Goal: Task Accomplishment & Management: Use online tool/utility

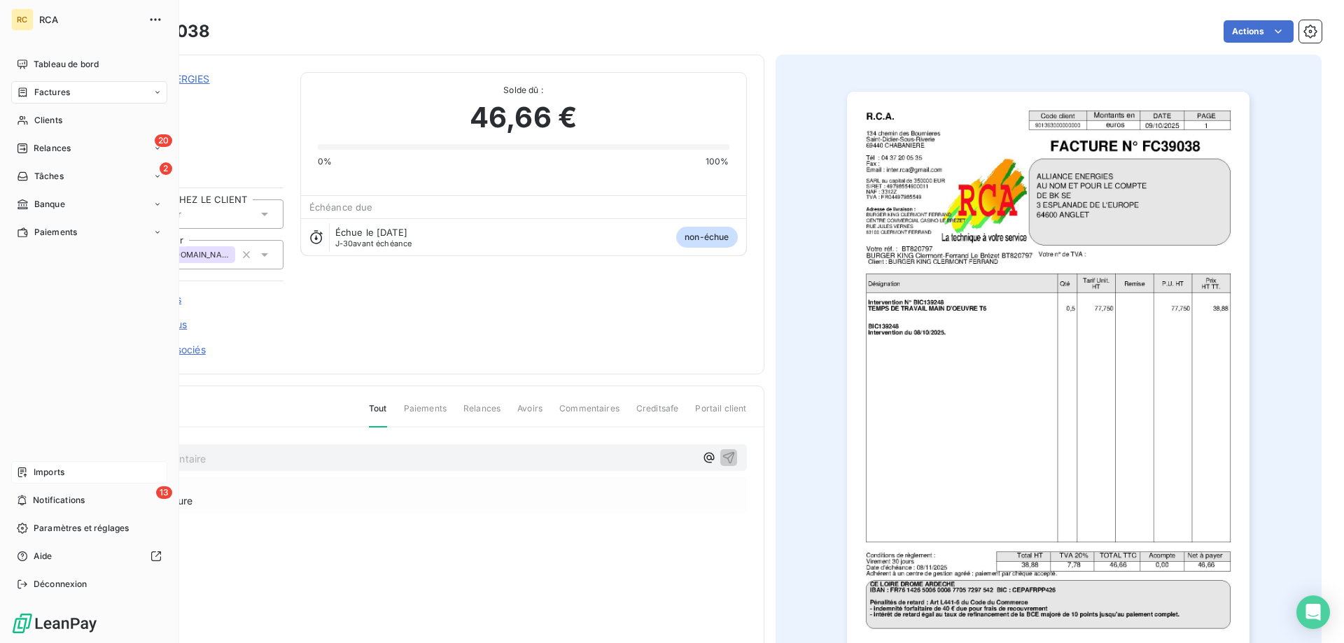
click at [35, 470] on span "Imports" at bounding box center [49, 472] width 31 height 13
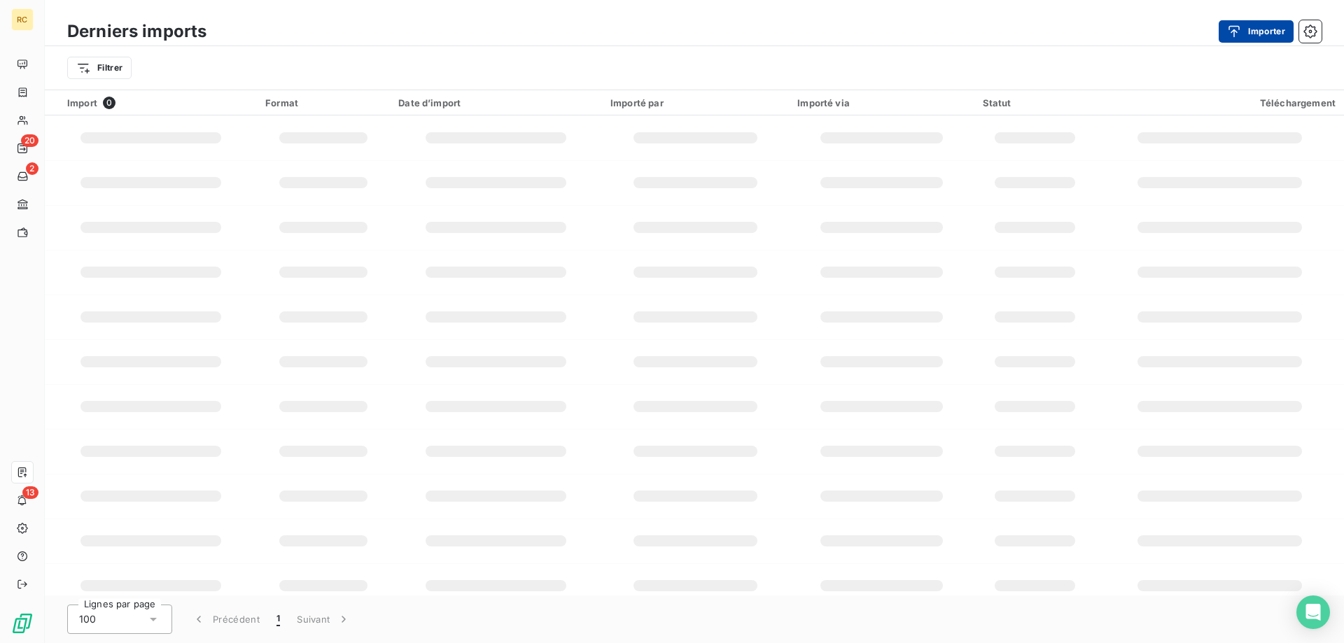
click at [1241, 24] on div "button" at bounding box center [1237, 31] width 21 height 14
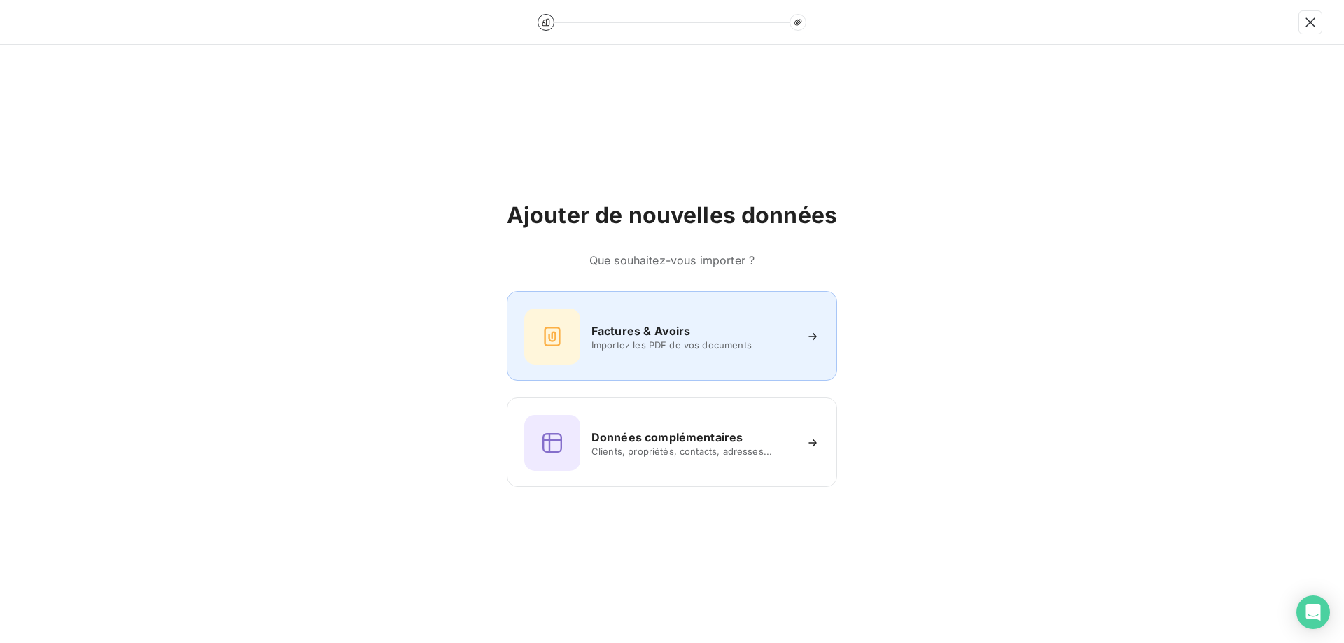
click at [675, 345] on span "Importez les PDF de vos documents" at bounding box center [692, 344] width 203 height 11
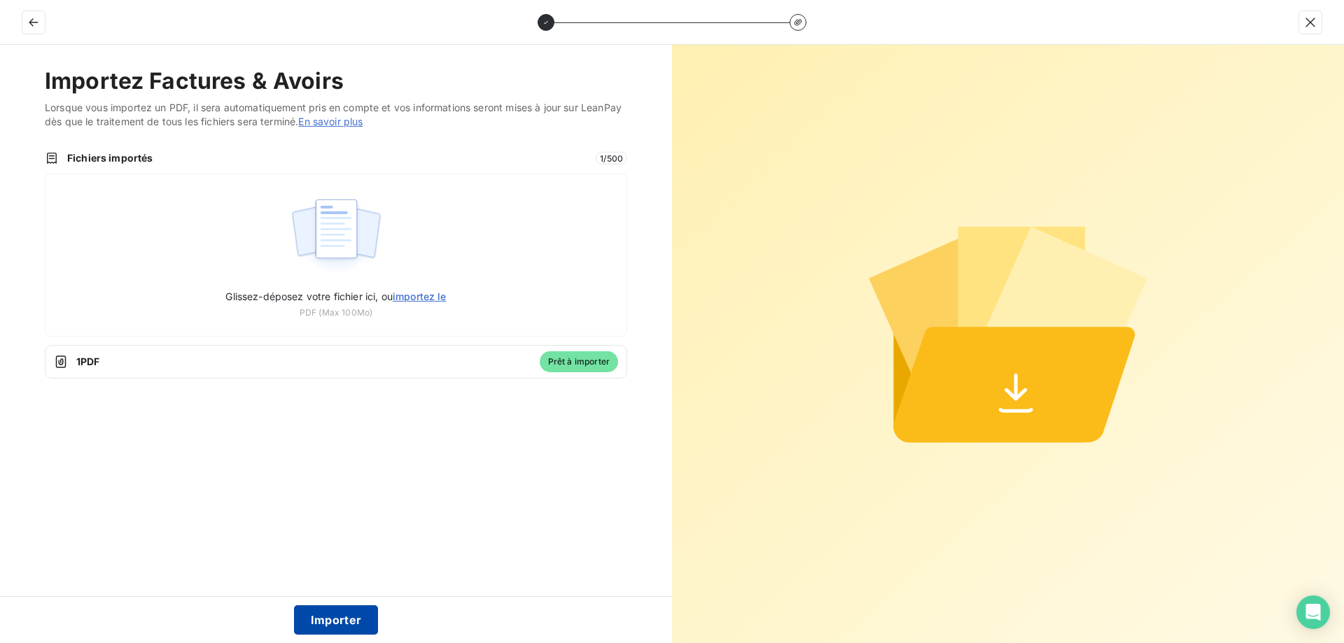
drag, startPoint x: 323, startPoint y: 619, endPoint x: 318, endPoint y: 610, distance: 9.4
click at [322, 617] on button "Importer" at bounding box center [336, 619] width 85 height 29
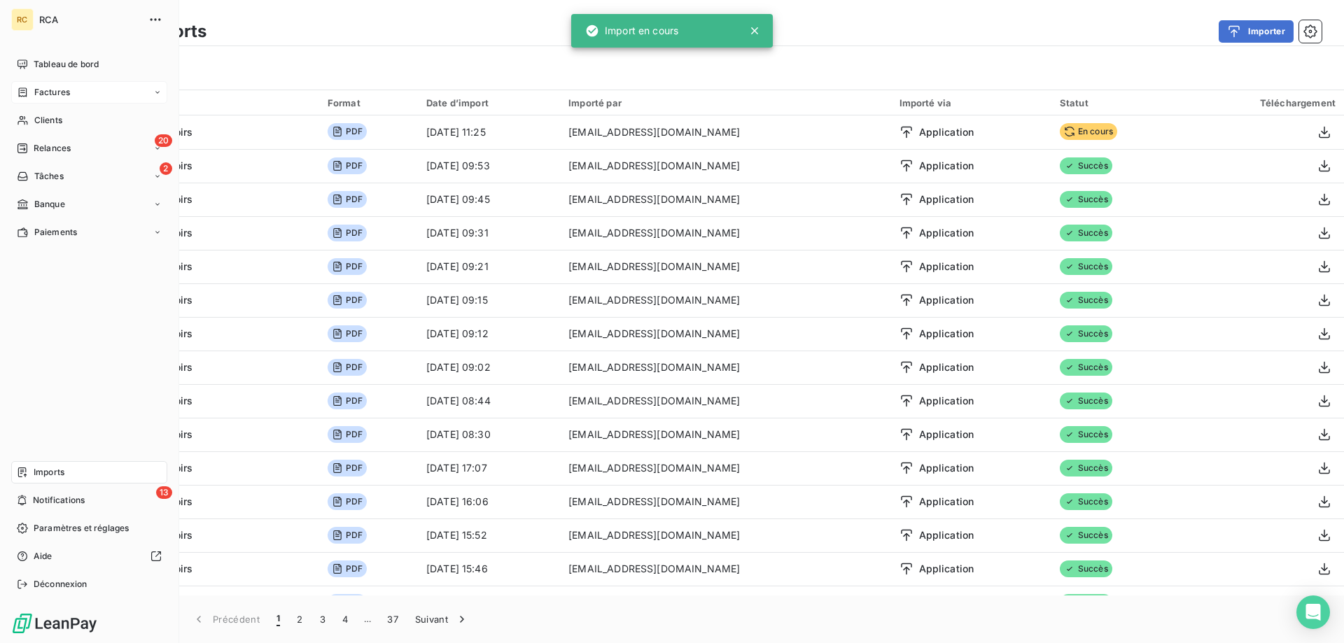
click at [31, 90] on div "Factures" at bounding box center [43, 92] width 53 height 13
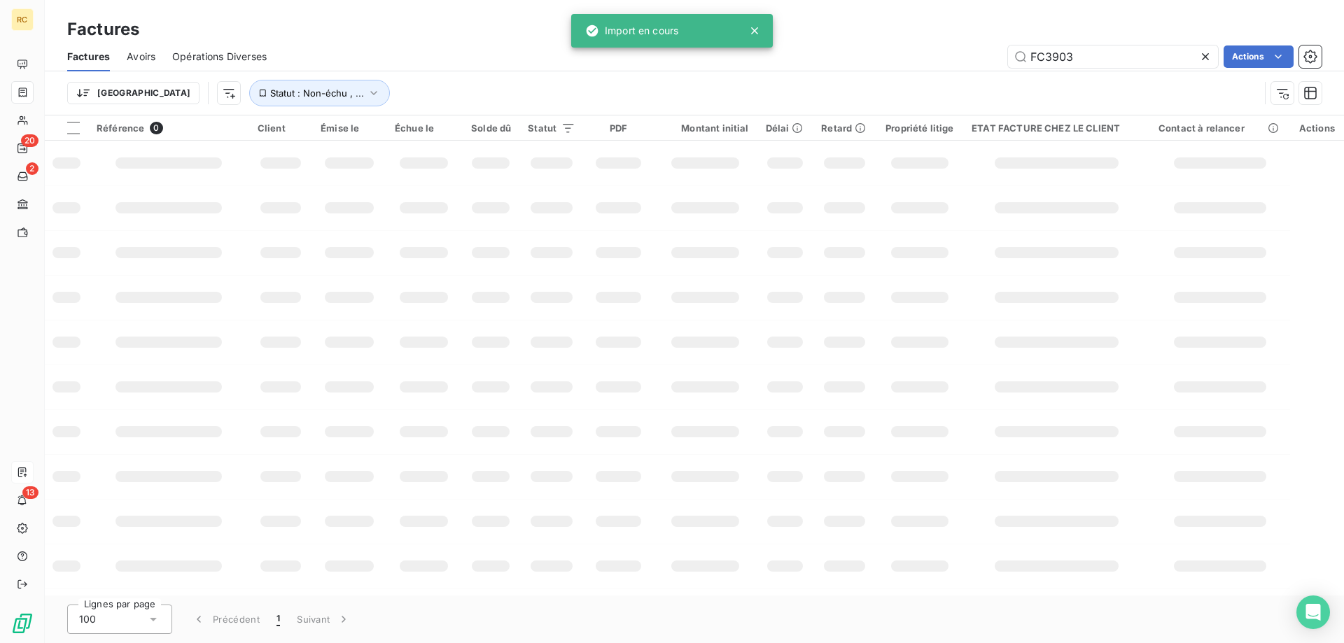
drag, startPoint x: 1048, startPoint y: 55, endPoint x: 998, endPoint y: 50, distance: 50.6
click at [980, 51] on div "FC3903 Actions" at bounding box center [802, 56] width 1038 height 22
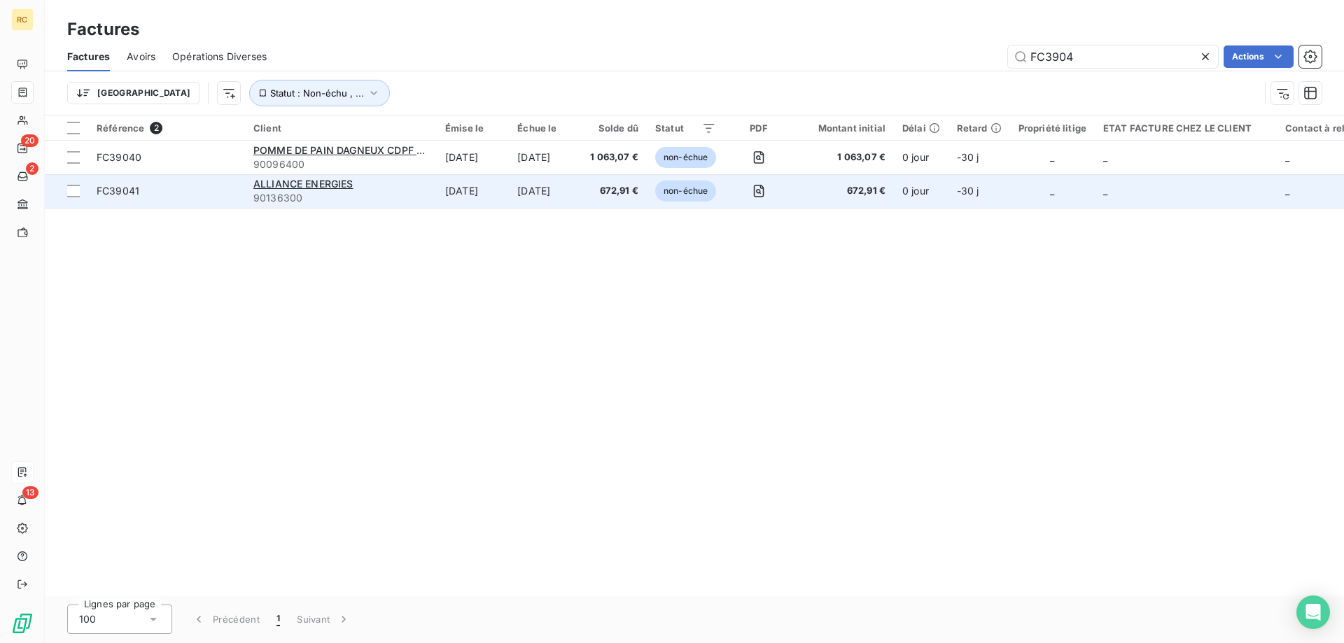
type input "FC3904"
click at [150, 195] on span "FC39041" at bounding box center [167, 191] width 140 height 14
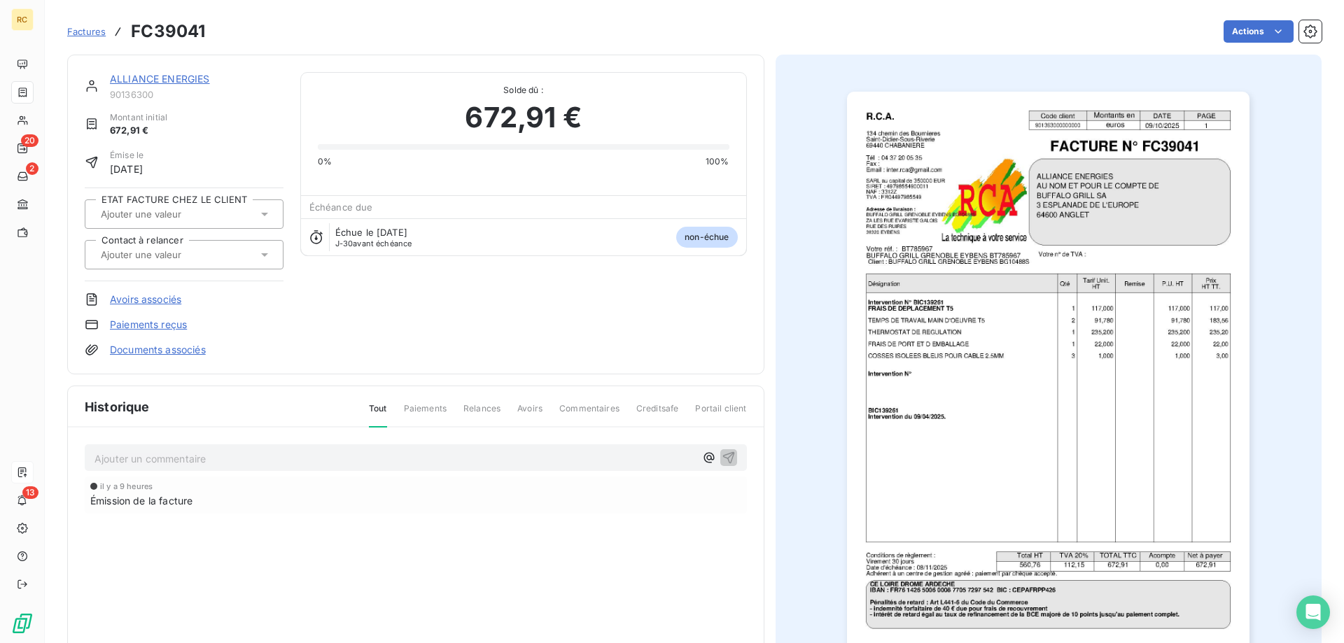
click at [158, 353] on link "Documents associés" at bounding box center [158, 350] width 96 height 14
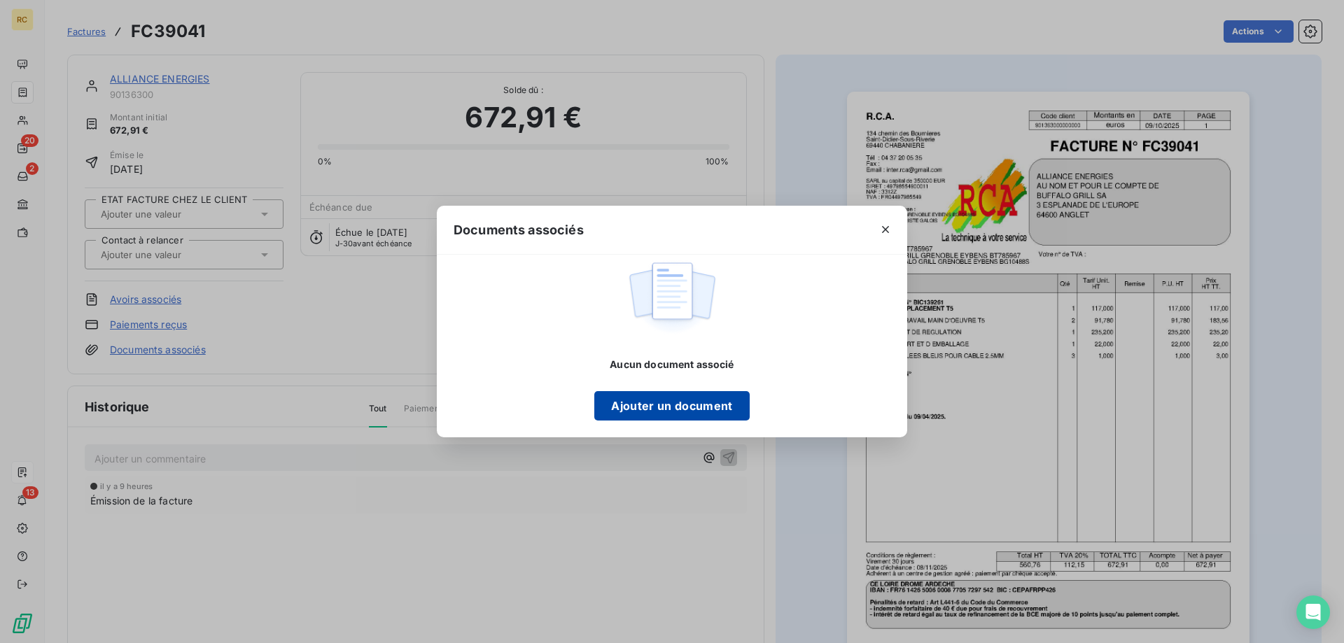
click at [684, 393] on button "Ajouter un document" at bounding box center [671, 405] width 155 height 29
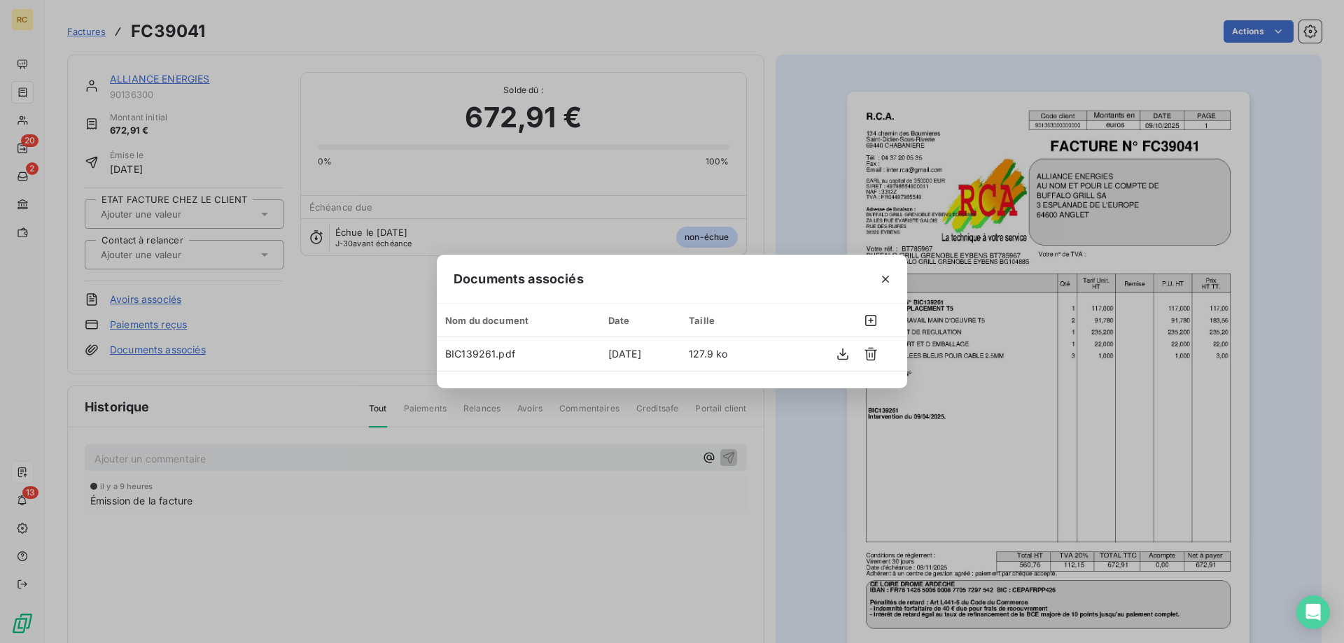
click at [255, 251] on div "Documents associés Nom du document Date Taille BIC139261.pdf 9 oct. 2025 127.9 …" at bounding box center [672, 321] width 1344 height 643
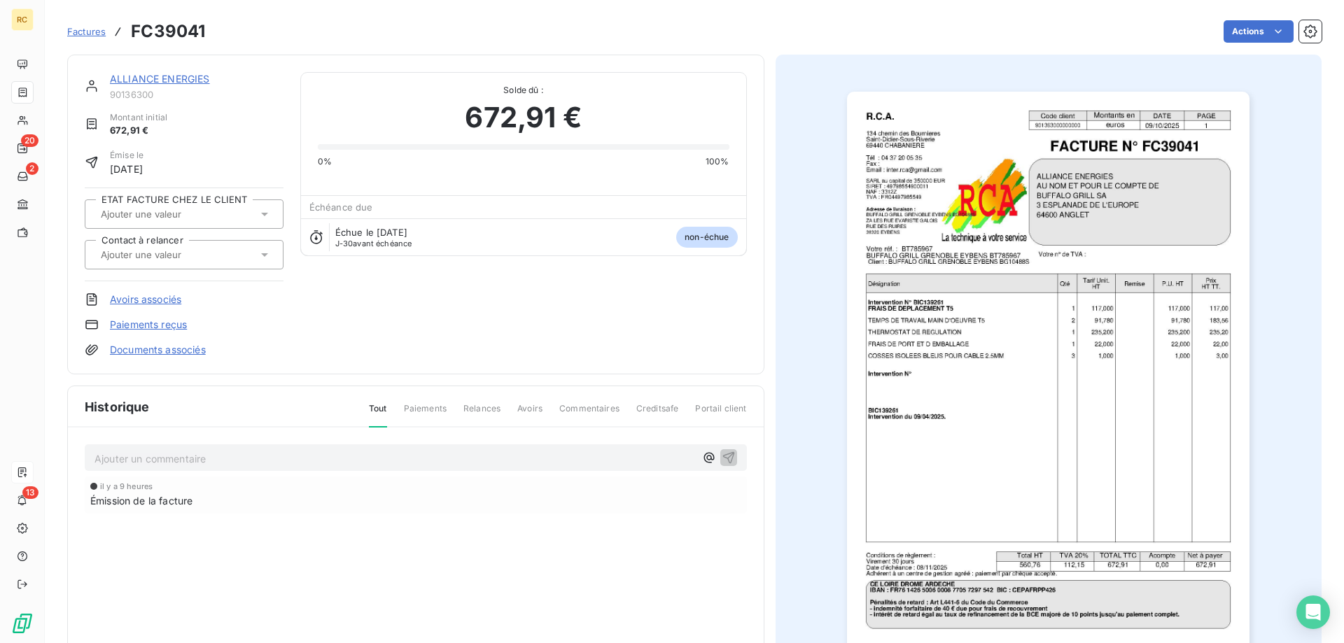
click at [262, 253] on icon at bounding box center [264, 254] width 7 height 3
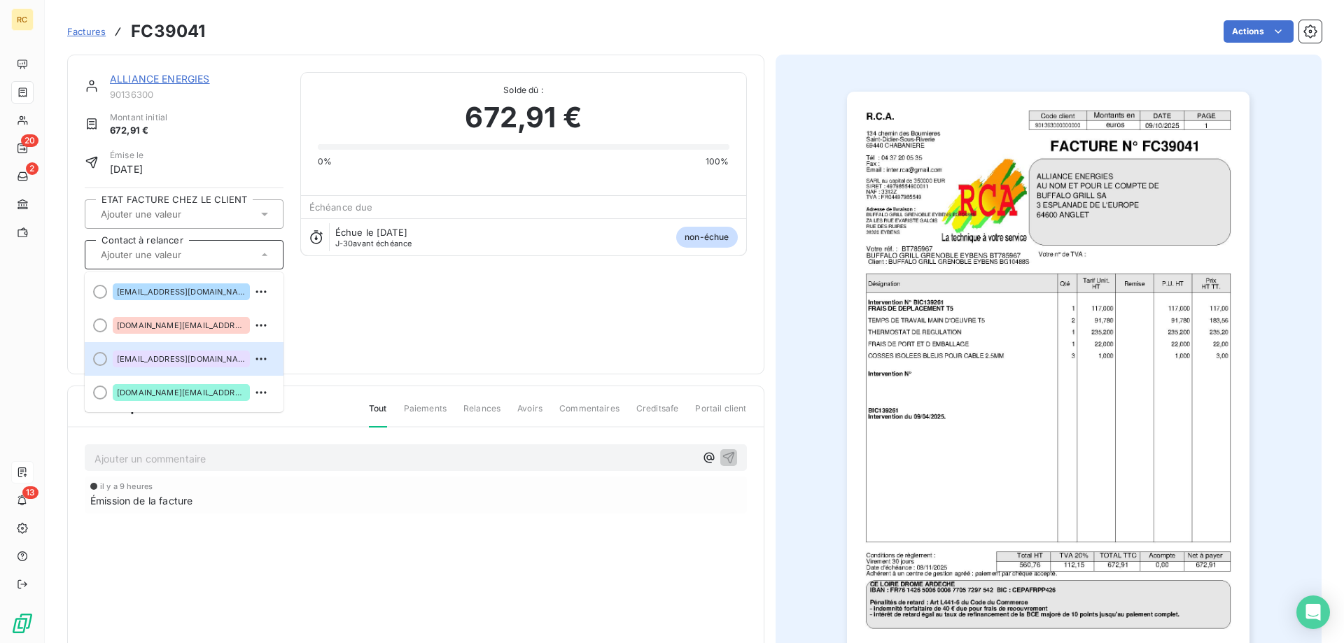
click at [196, 360] on span "[EMAIL_ADDRESS][DOMAIN_NAME]" at bounding box center [181, 359] width 129 height 8
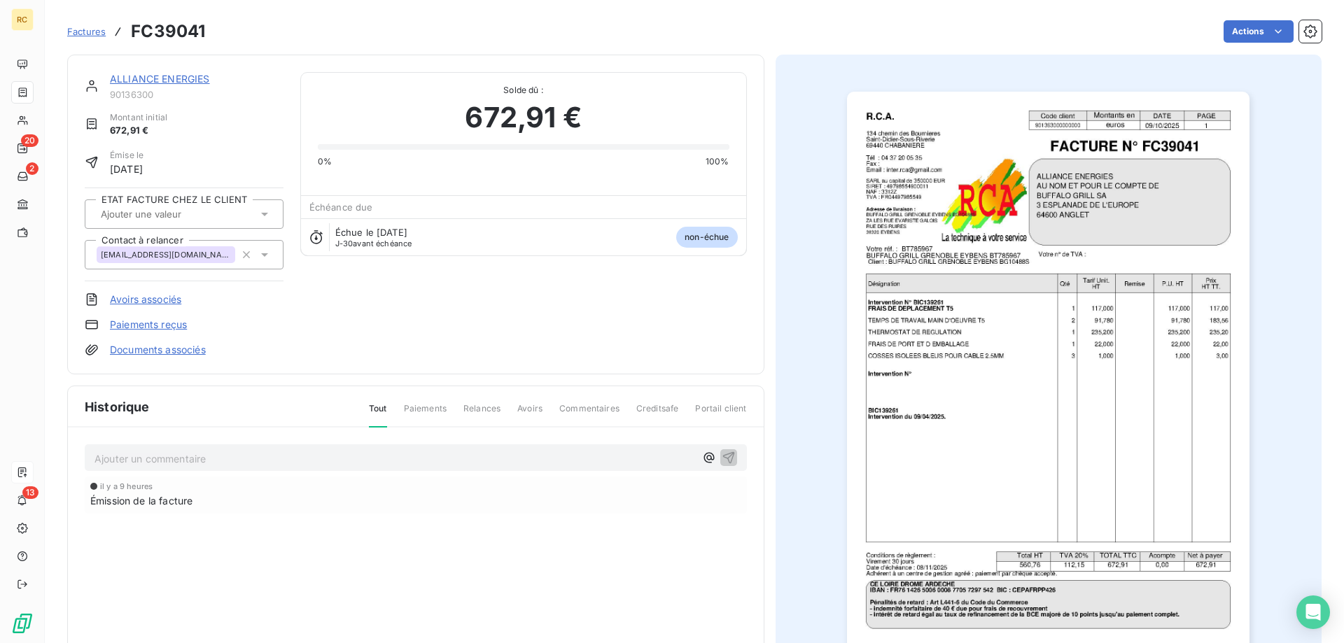
drag, startPoint x: 472, startPoint y: 370, endPoint x: 465, endPoint y: 358, distance: 14.1
click at [470, 368] on div "ALLIANCE ENERGIES 90136300 Montant initial 672,91 € Émise le 9 oct. 2025 ETAT F…" at bounding box center [415, 215] width 697 height 320
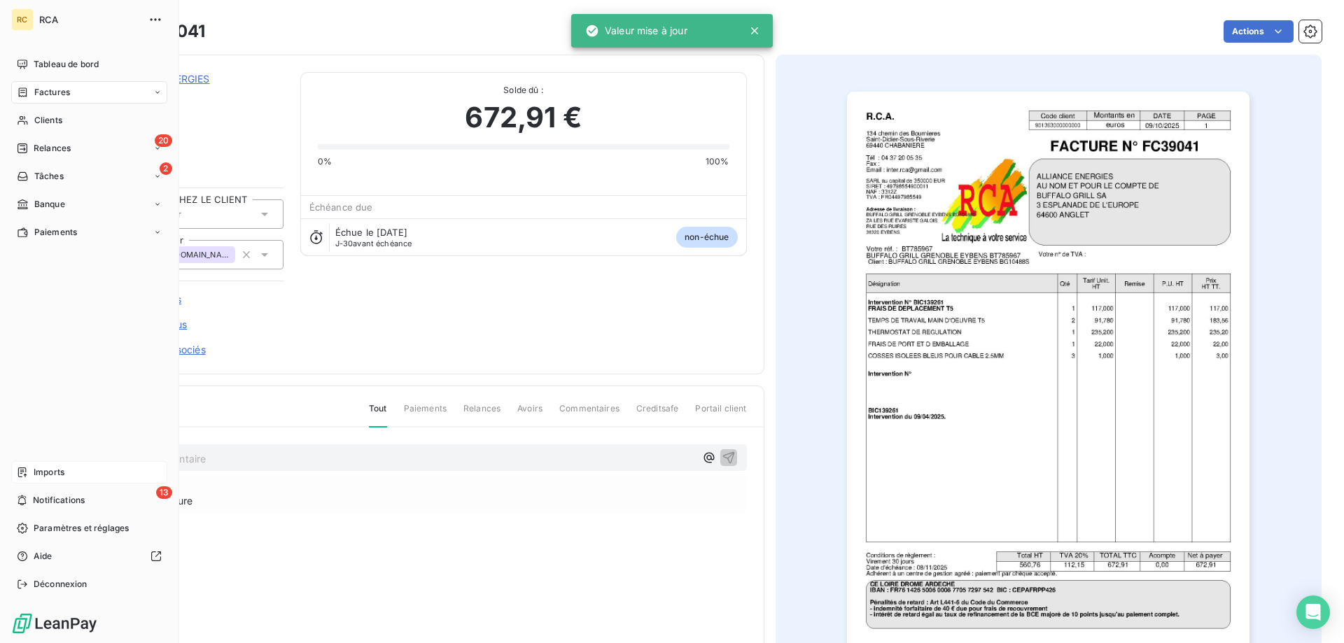
click at [35, 89] on span "Factures" at bounding box center [52, 92] width 36 height 13
click at [40, 93] on span "Factures" at bounding box center [52, 92] width 36 height 13
click at [48, 92] on span "Factures" at bounding box center [52, 92] width 36 height 13
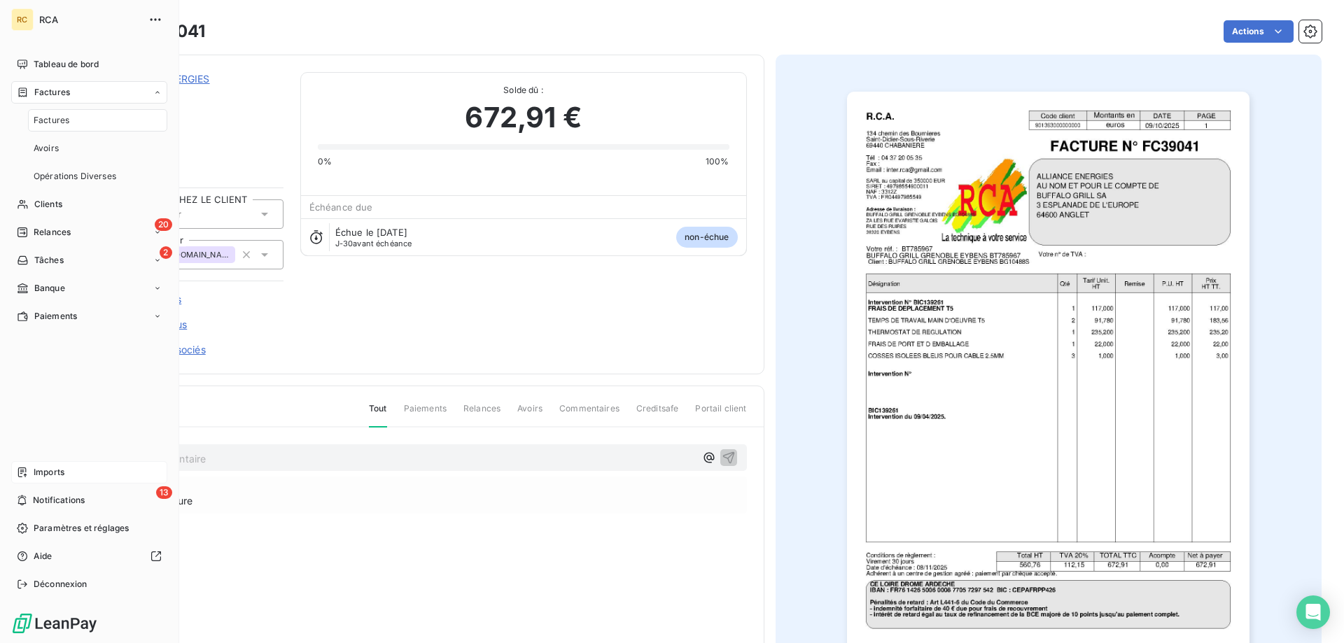
click at [57, 114] on span "Factures" at bounding box center [52, 120] width 36 height 13
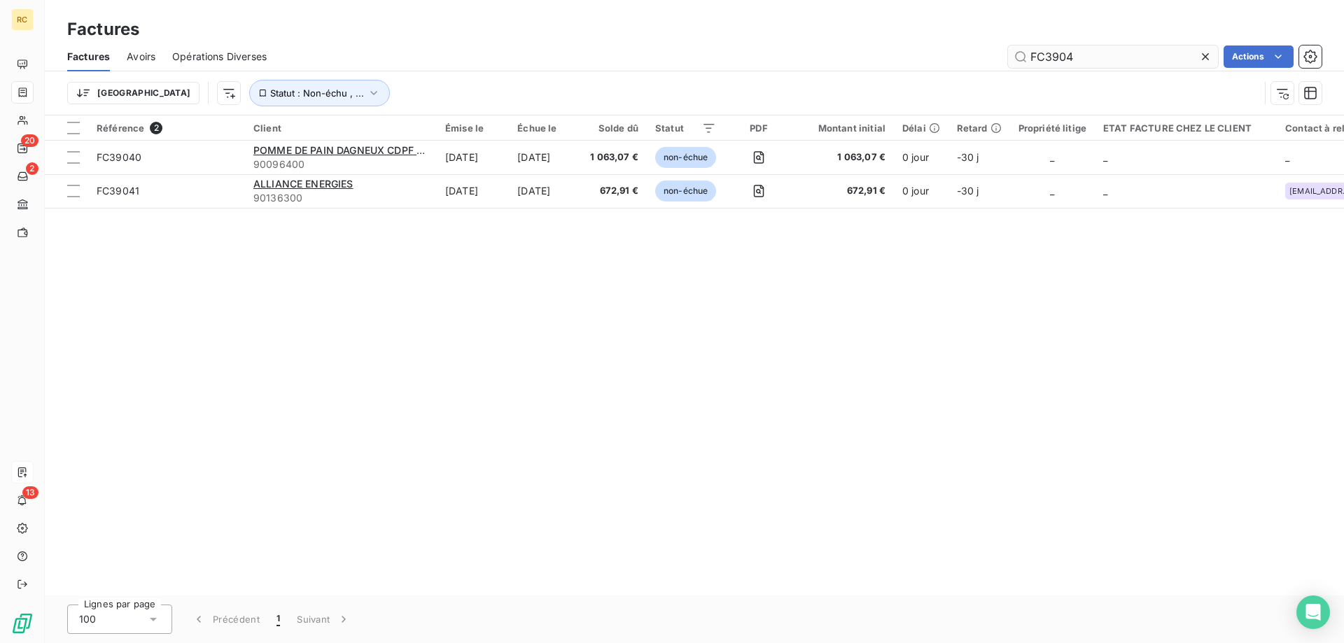
drag, startPoint x: 1088, startPoint y: 48, endPoint x: 1048, endPoint y: 53, distance: 40.2
click at [1006, 50] on div "FC3904 Actions" at bounding box center [802, 56] width 1038 height 22
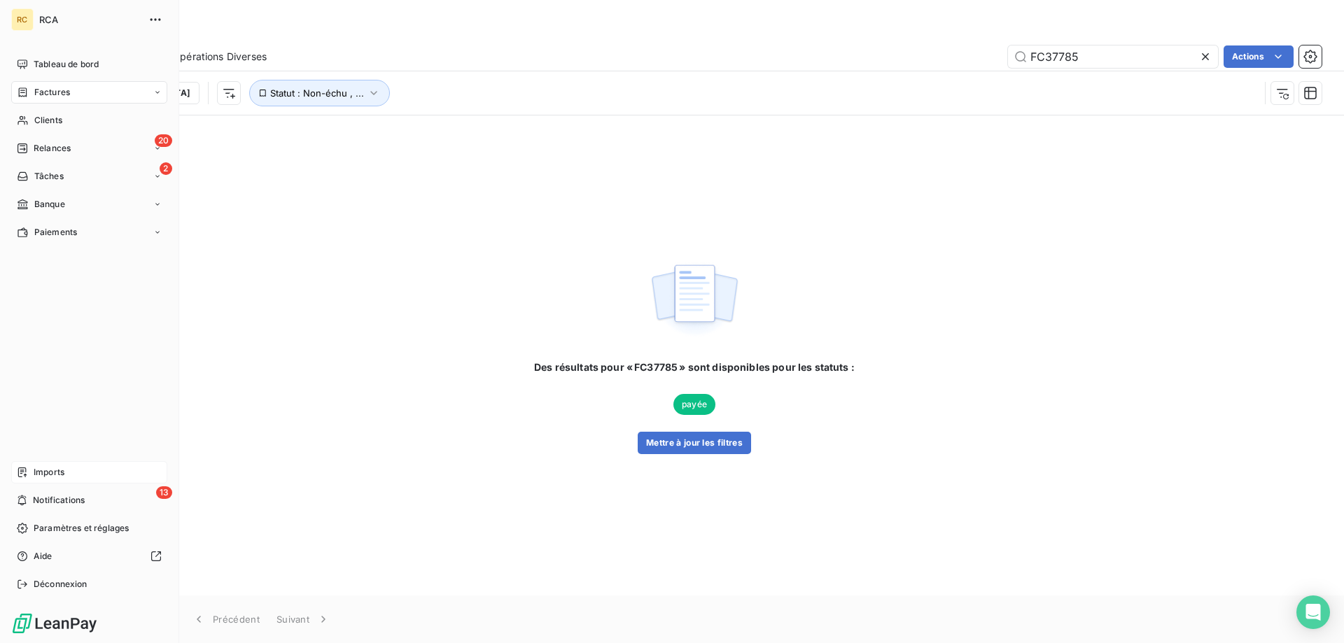
click at [44, 94] on span "Factures" at bounding box center [52, 92] width 36 height 13
click at [55, 116] on span "Factures" at bounding box center [52, 120] width 36 height 13
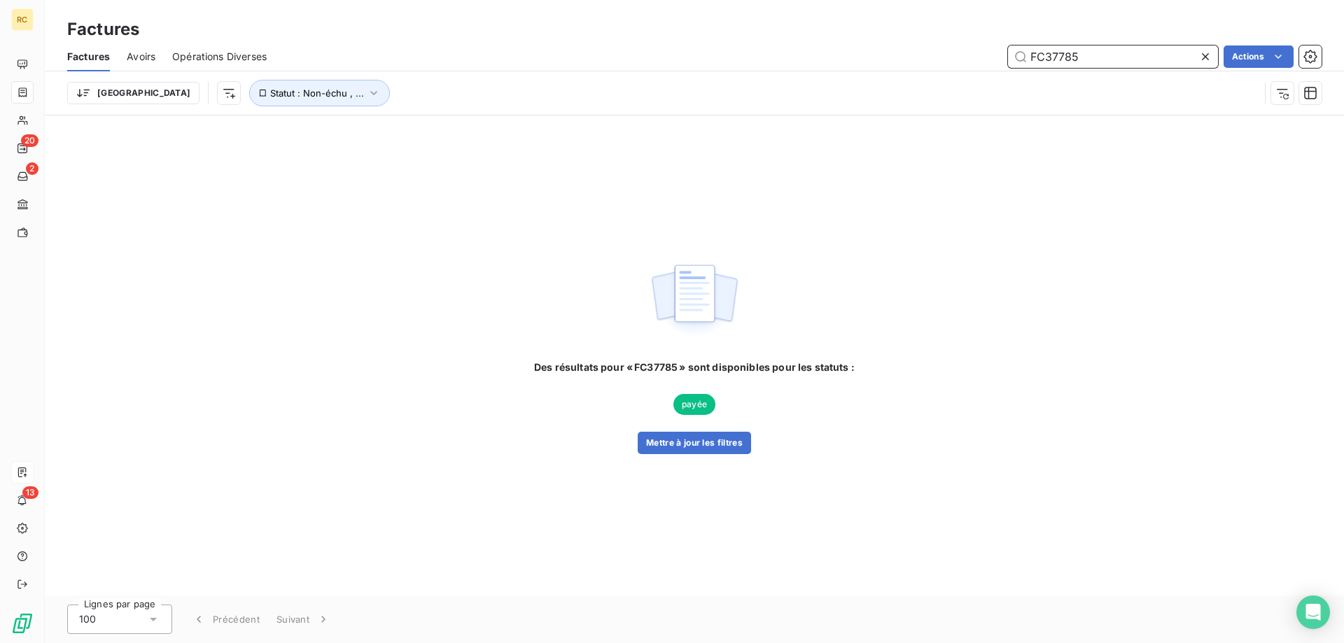
drag, startPoint x: 1042, startPoint y: 55, endPoint x: 1028, endPoint y: 53, distance: 14.2
click at [1006, 58] on div "FC37785 Actions" at bounding box center [802, 56] width 1038 height 22
paste input "696"
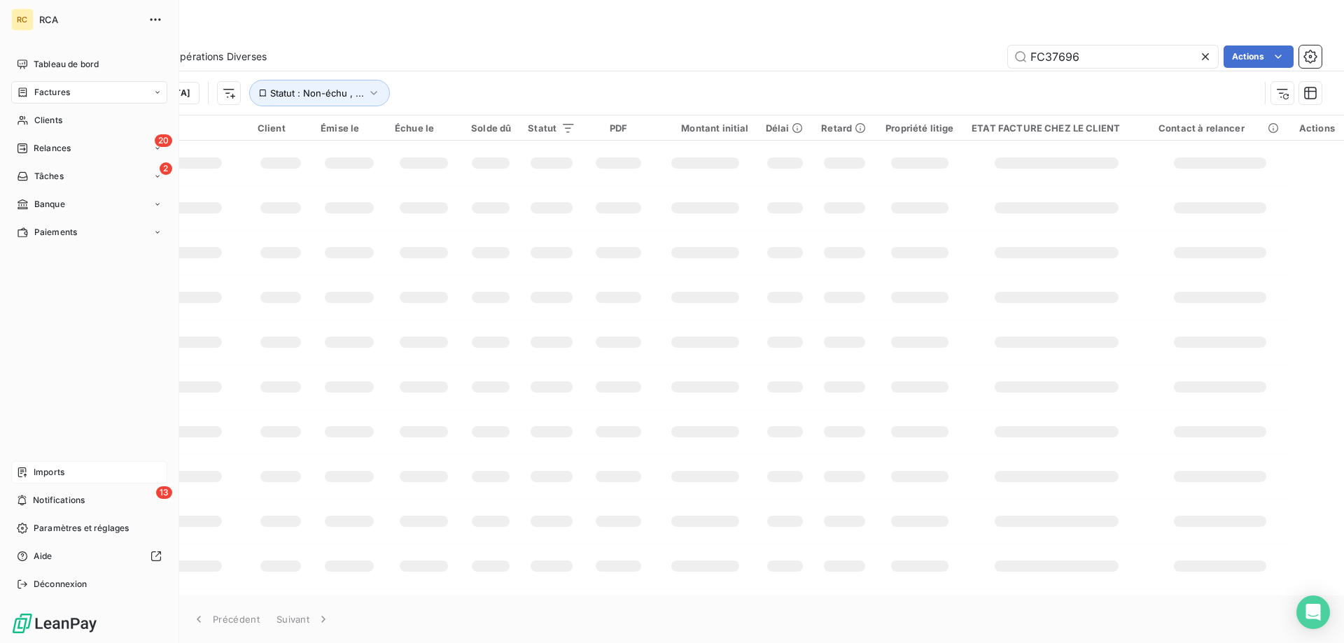
click at [35, 91] on span "Factures" at bounding box center [52, 92] width 36 height 13
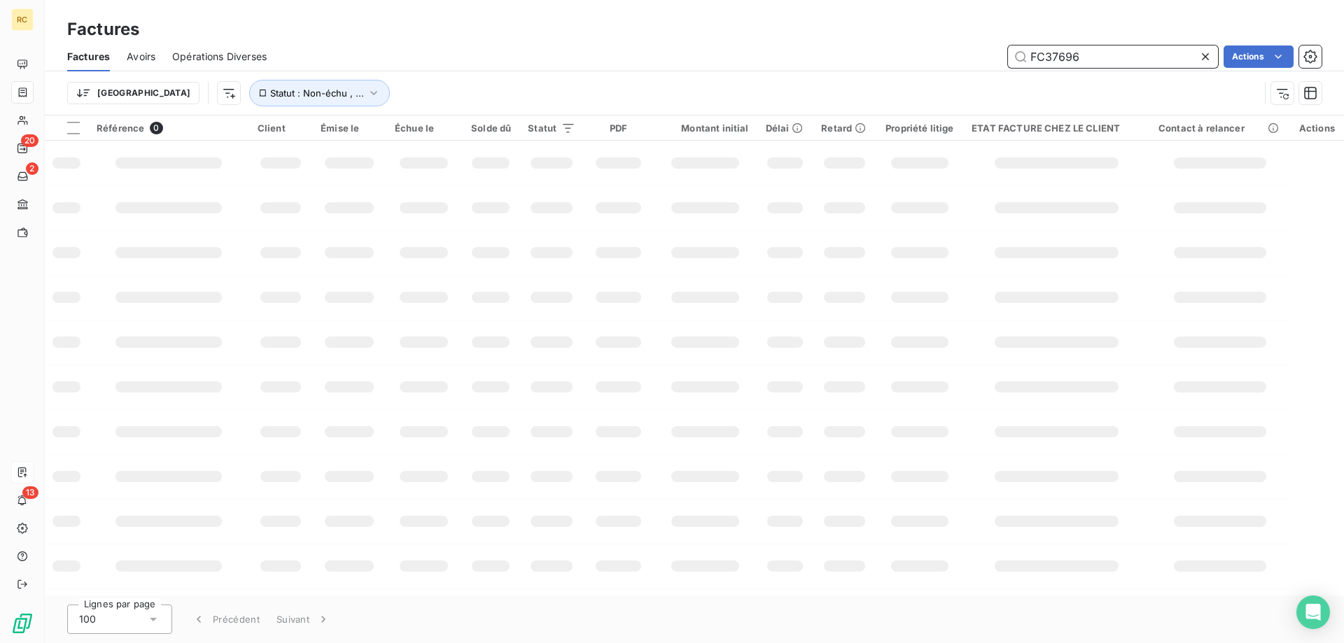
drag, startPoint x: 1041, startPoint y: 50, endPoint x: 1001, endPoint y: 48, distance: 39.2
click at [1001, 48] on div "FC37696 Actions" at bounding box center [802, 56] width 1038 height 22
paste input "9024"
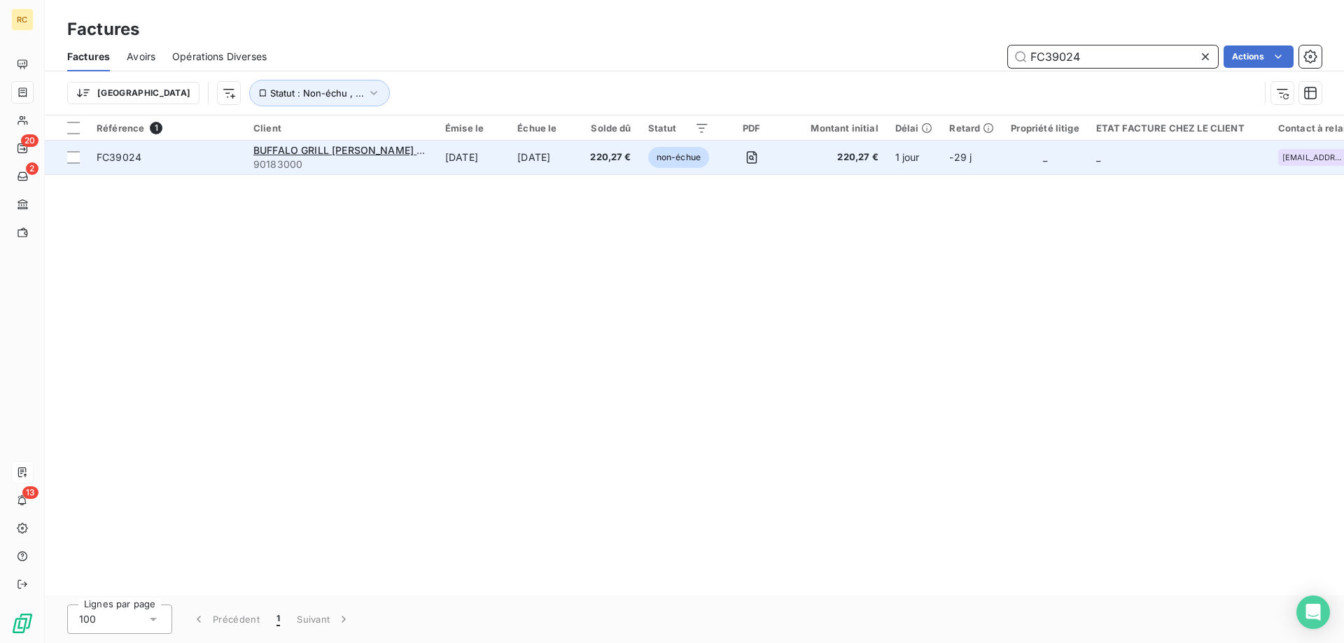
type input "FC39024"
click at [104, 160] on span "FC39024" at bounding box center [119, 157] width 45 height 12
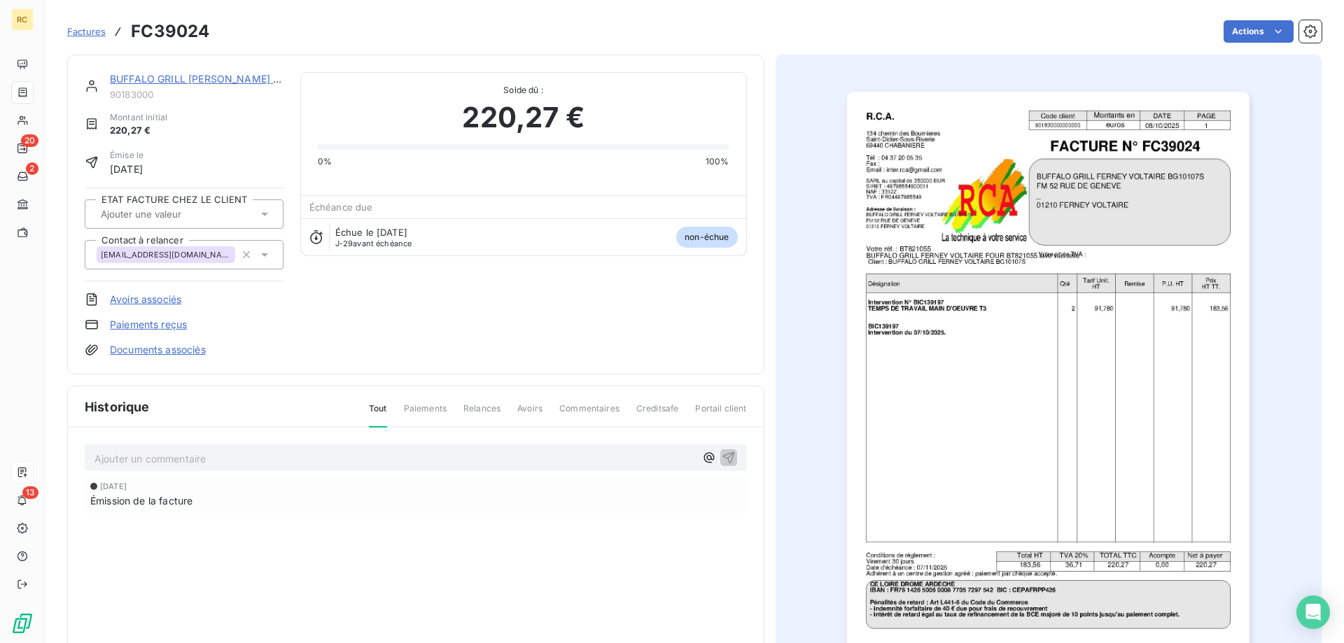
click at [1093, 324] on img "button" at bounding box center [1048, 377] width 402 height 570
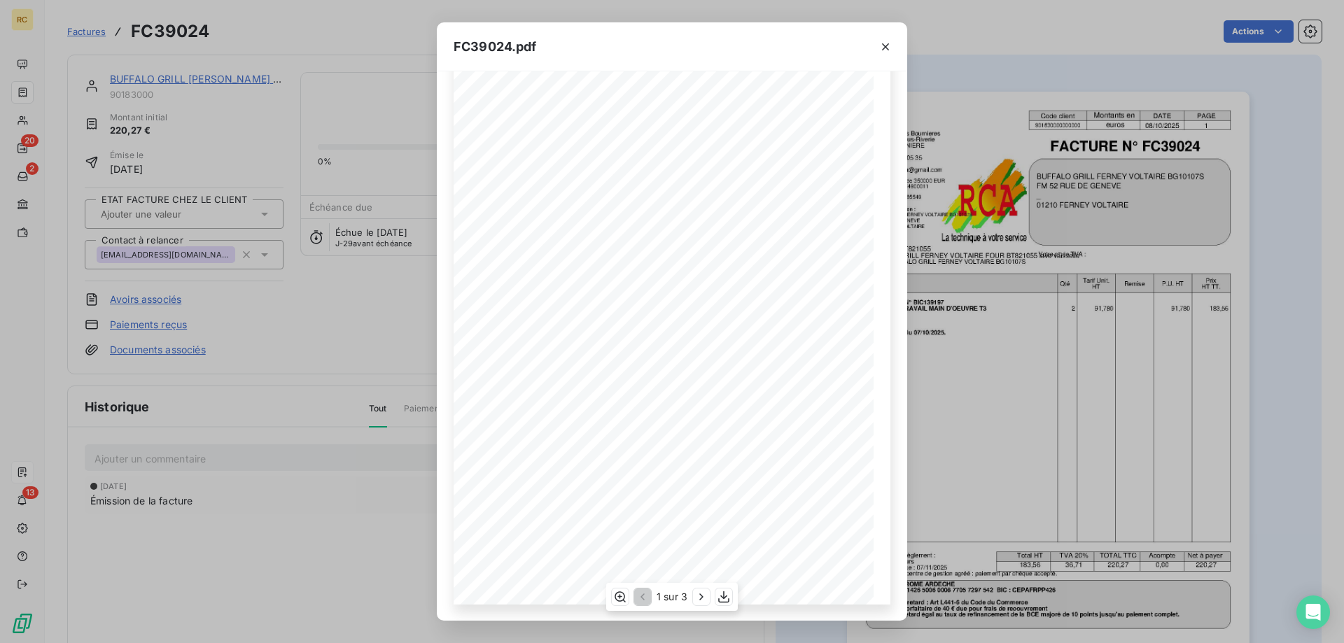
scroll to position [78, 0]
click at [727, 593] on icon "button" at bounding box center [724, 597] width 14 height 14
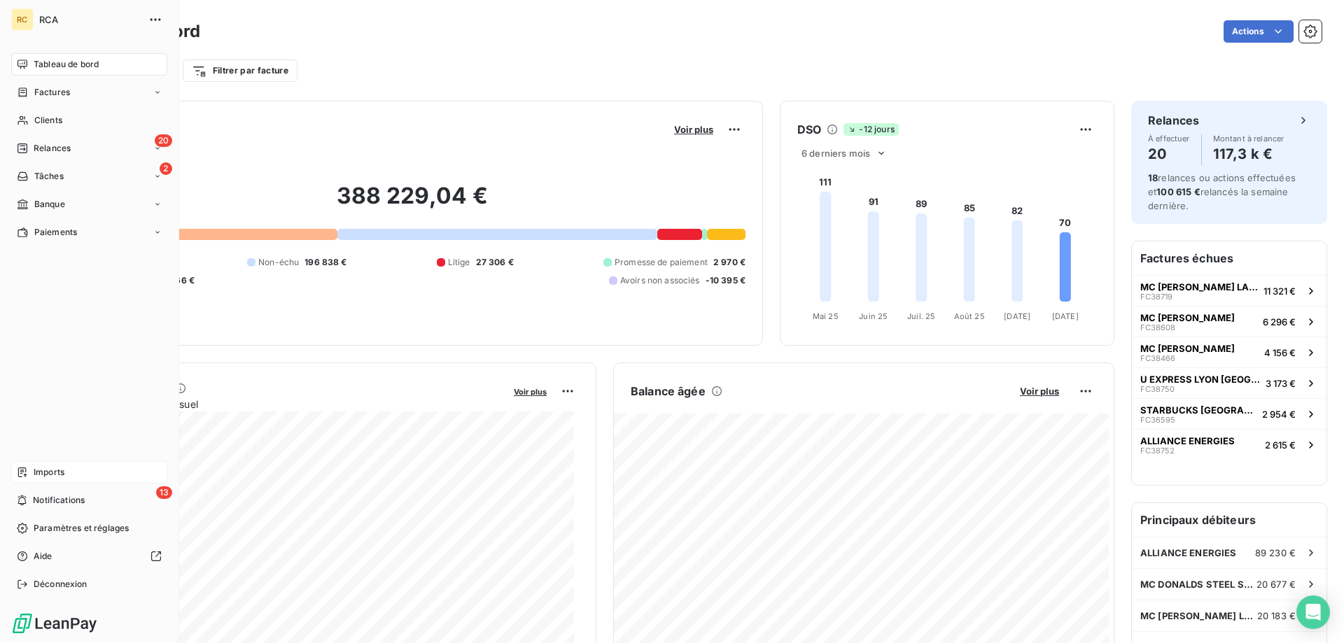
click at [49, 477] on span "Imports" at bounding box center [49, 472] width 31 height 13
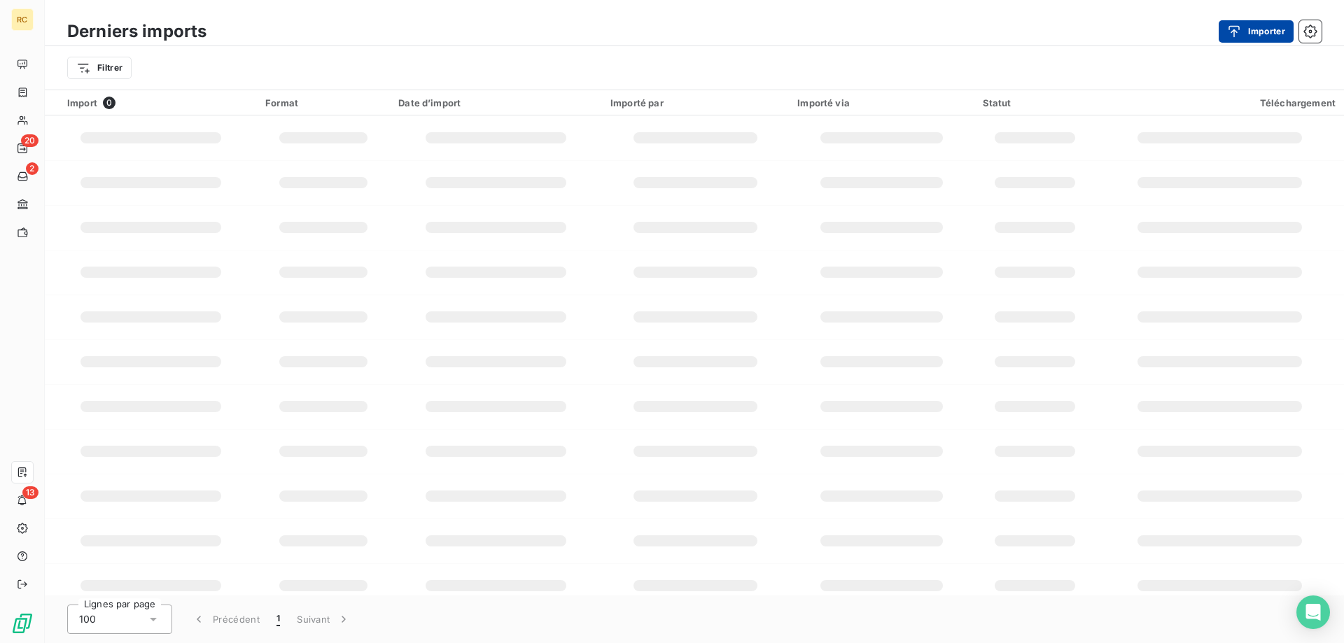
click at [1237, 31] on icon "button" at bounding box center [1234, 31] width 14 height 14
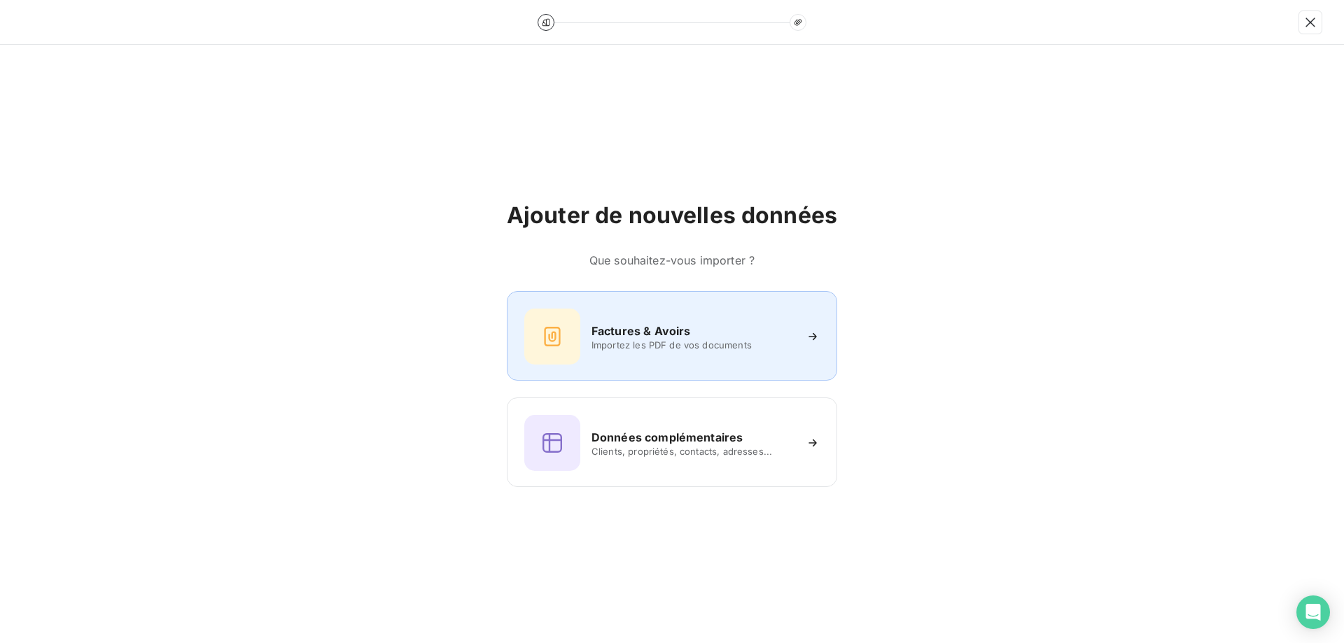
click at [687, 316] on div "Factures & Avoirs Importez les PDF de vos documents" at bounding box center [671, 337] width 295 height 56
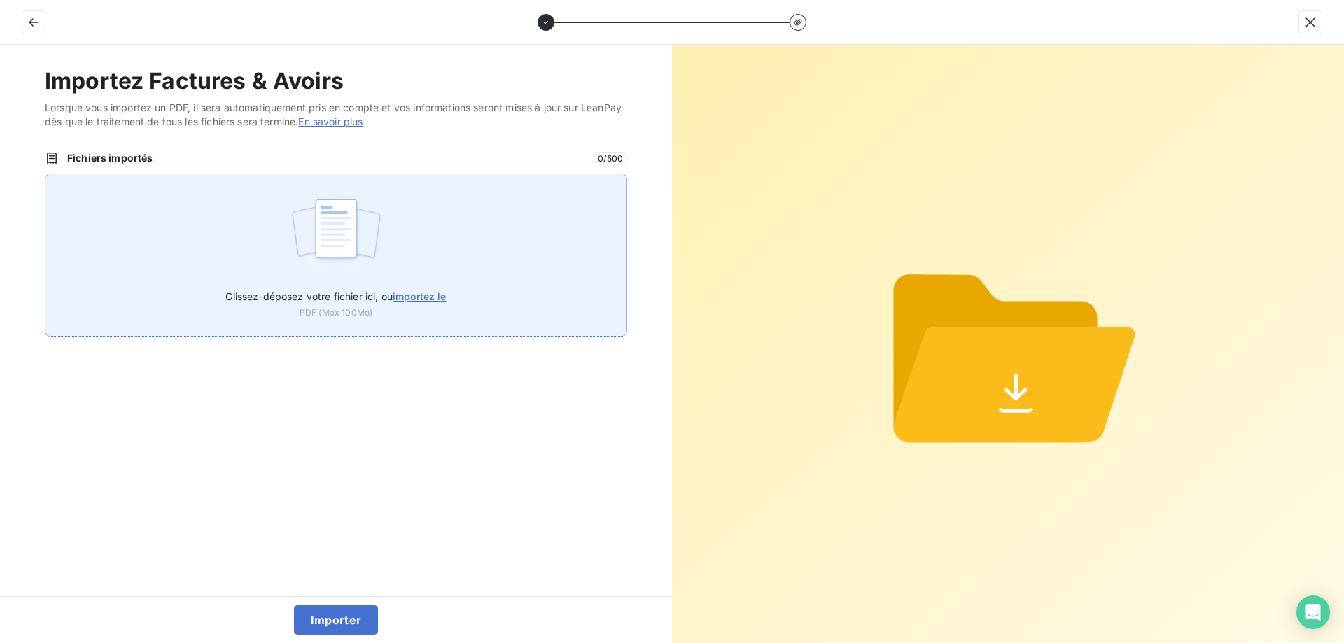
click at [413, 290] on label "Glissez-déposez votre fichier ici, ou importez le" at bounding box center [335, 294] width 220 height 26
click at [45, 174] on input "Glissez-déposez votre fichier ici, ou importez le" at bounding box center [45, 174] width 1 height 1
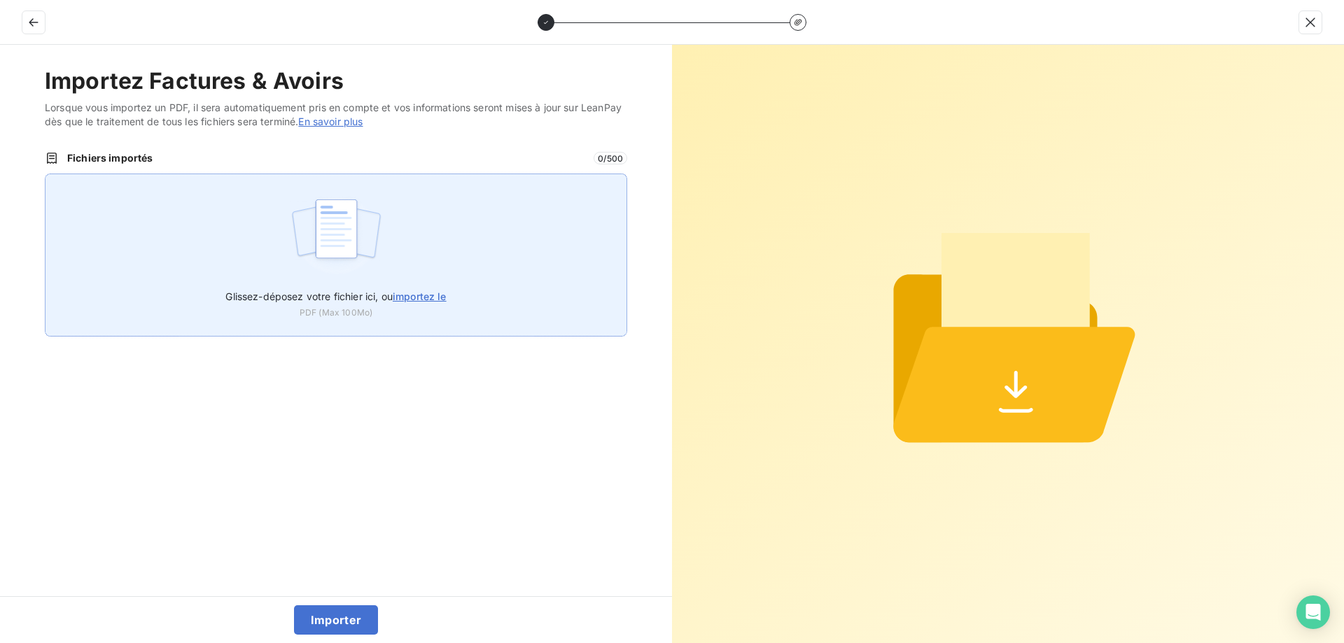
type input "C:\fakepath\FC39042.pdf"
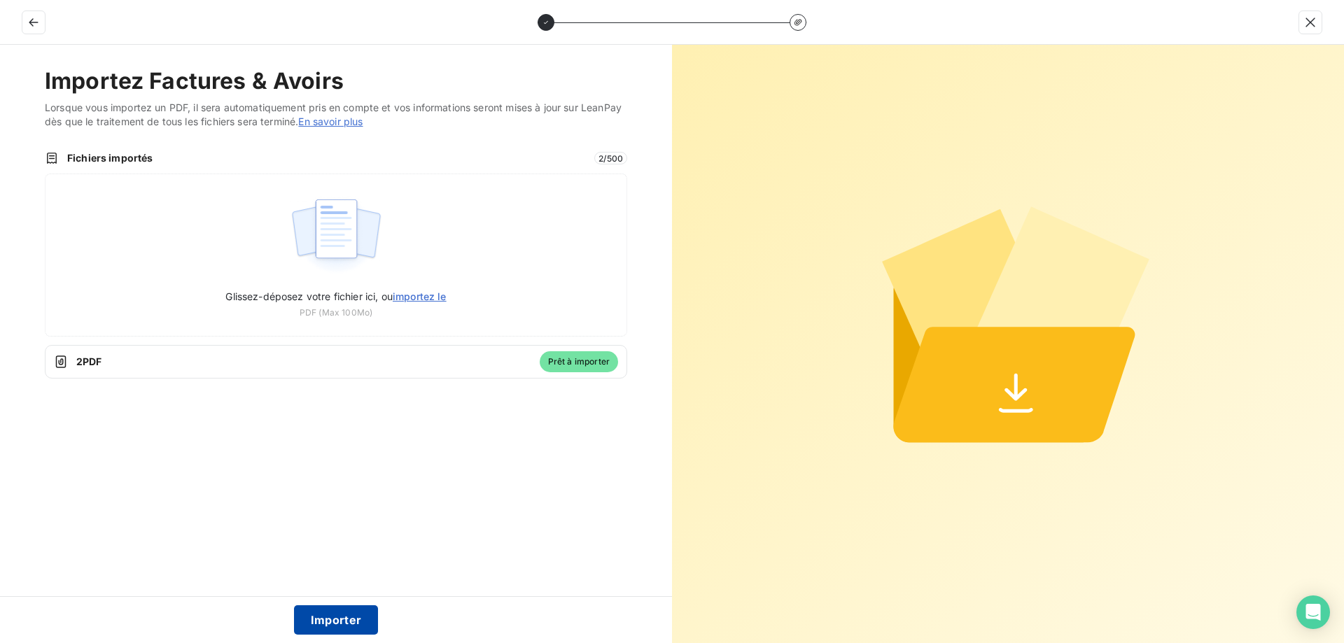
click at [339, 617] on button "Importer" at bounding box center [336, 619] width 85 height 29
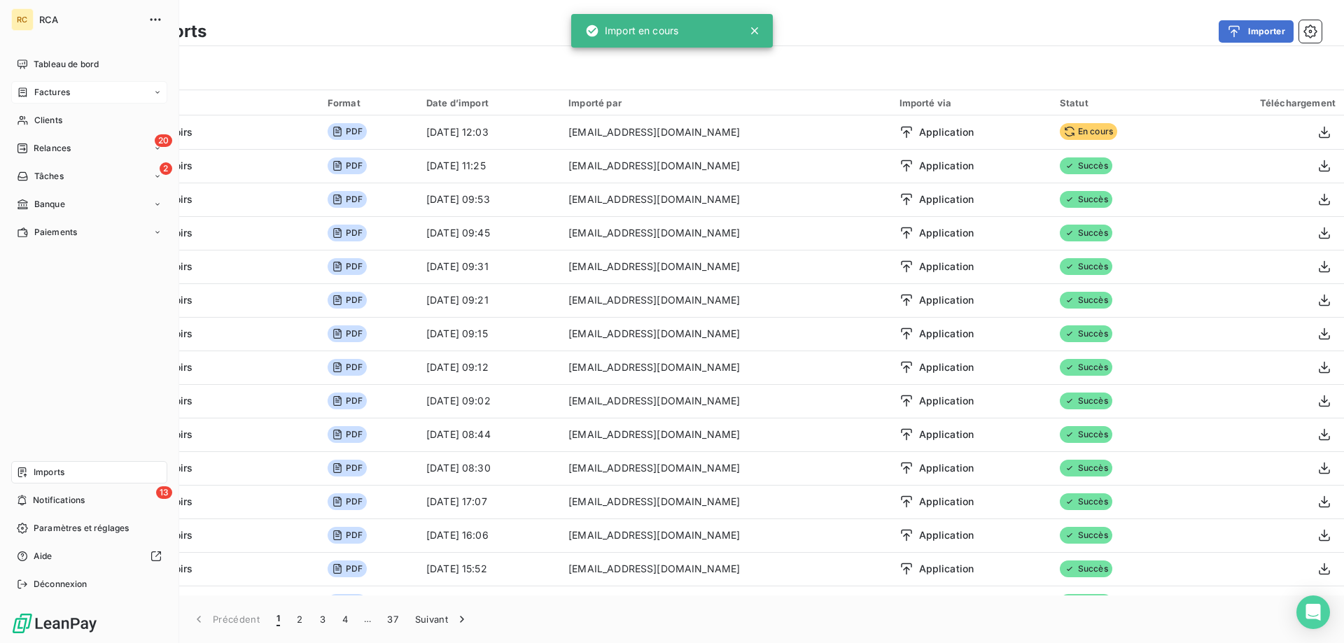
click at [51, 90] on span "Factures" at bounding box center [52, 92] width 36 height 13
click at [50, 124] on span "Factures" at bounding box center [52, 120] width 36 height 13
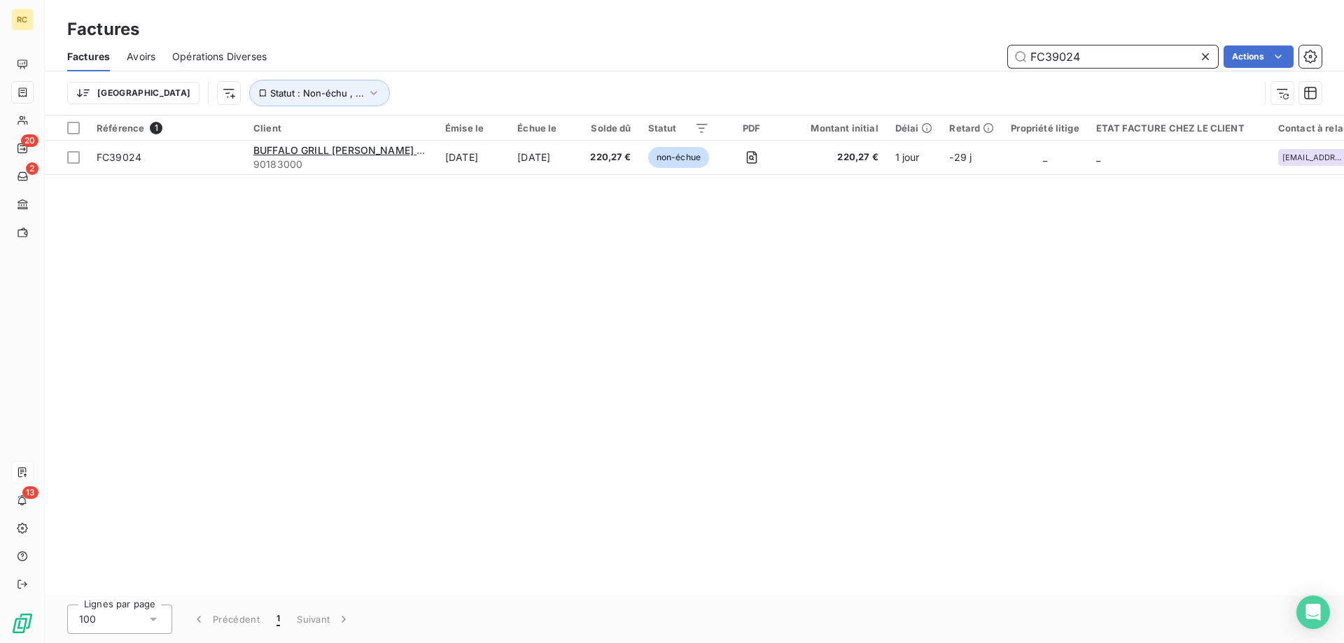
drag, startPoint x: 1092, startPoint y: 51, endPoint x: 1064, endPoint y: 57, distance: 27.9
click at [1064, 57] on input "FC39024" at bounding box center [1113, 56] width 210 height 22
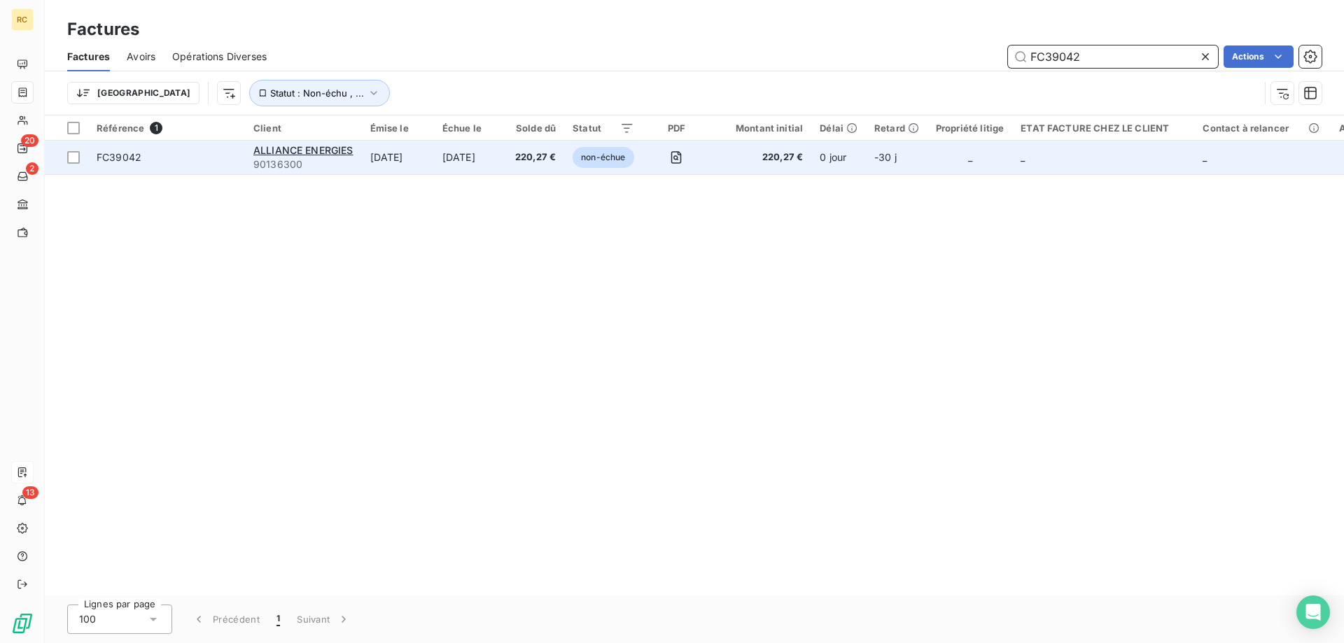
type input "FC39042"
click at [120, 157] on span "FC39042" at bounding box center [119, 157] width 45 height 12
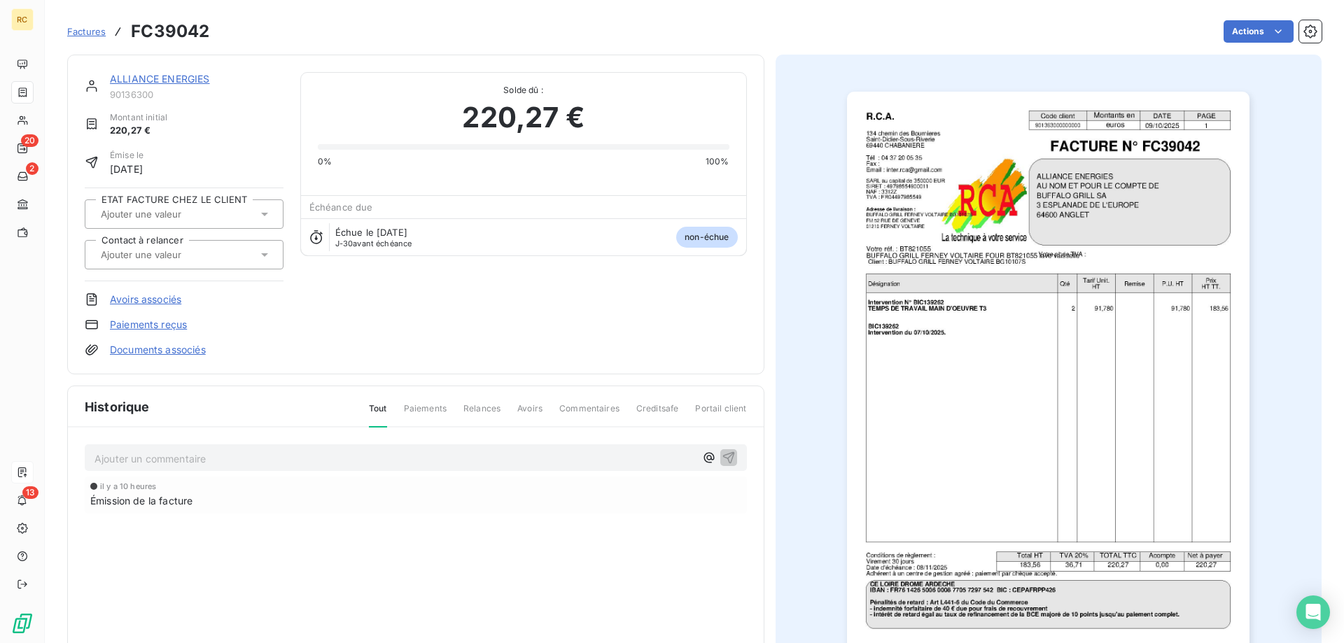
click at [169, 356] on link "Documents associés" at bounding box center [158, 350] width 96 height 14
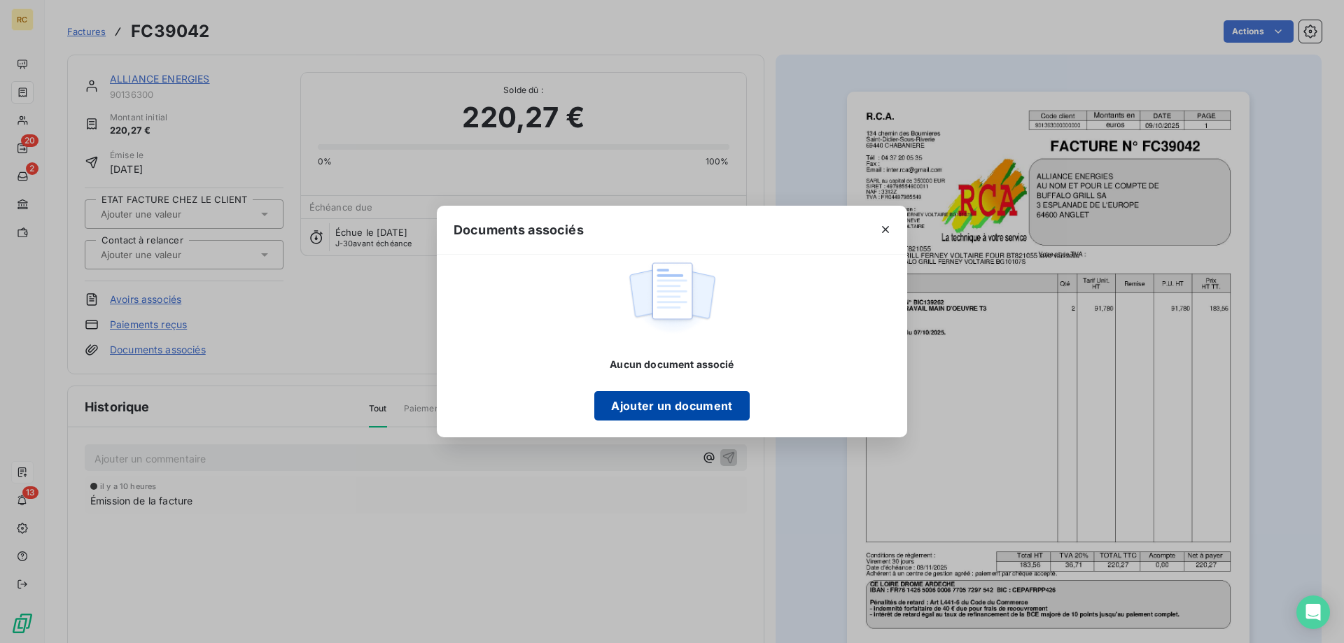
click at [645, 397] on button "Ajouter un document" at bounding box center [671, 405] width 155 height 29
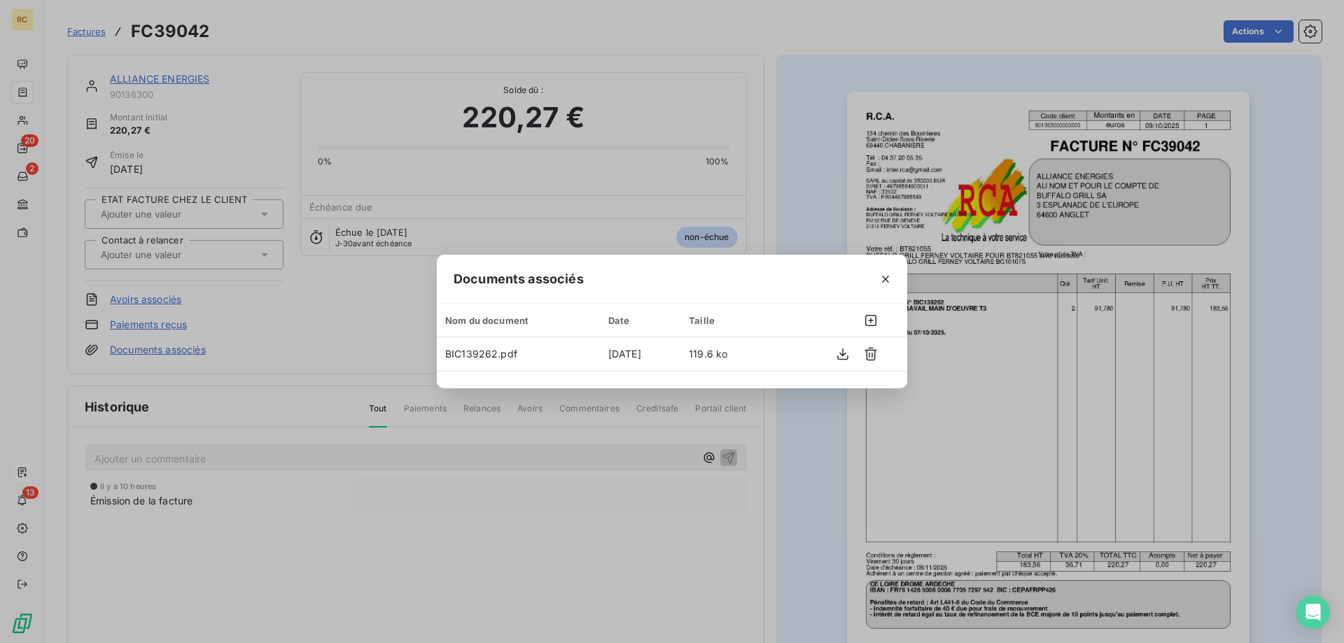
click at [334, 319] on div "Documents associés Nom du document Date Taille BIC139262.pdf [DATE] 119.6 ko" at bounding box center [672, 321] width 1344 height 643
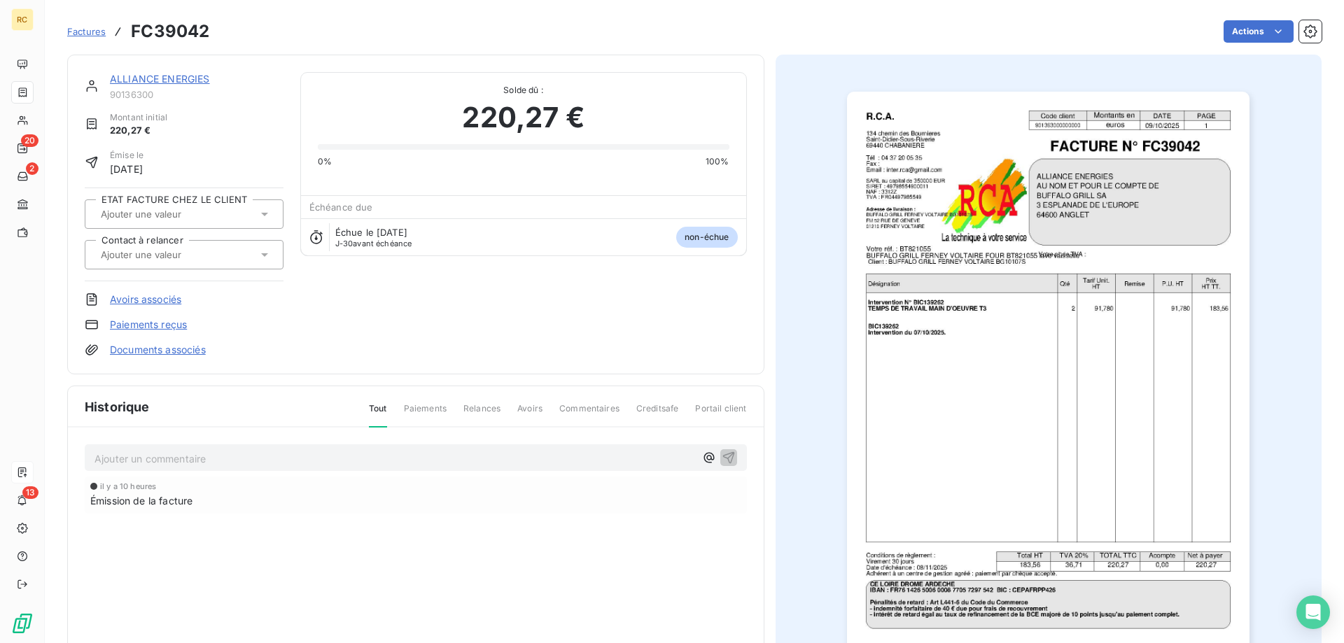
click at [258, 254] on icon at bounding box center [265, 255] width 14 height 14
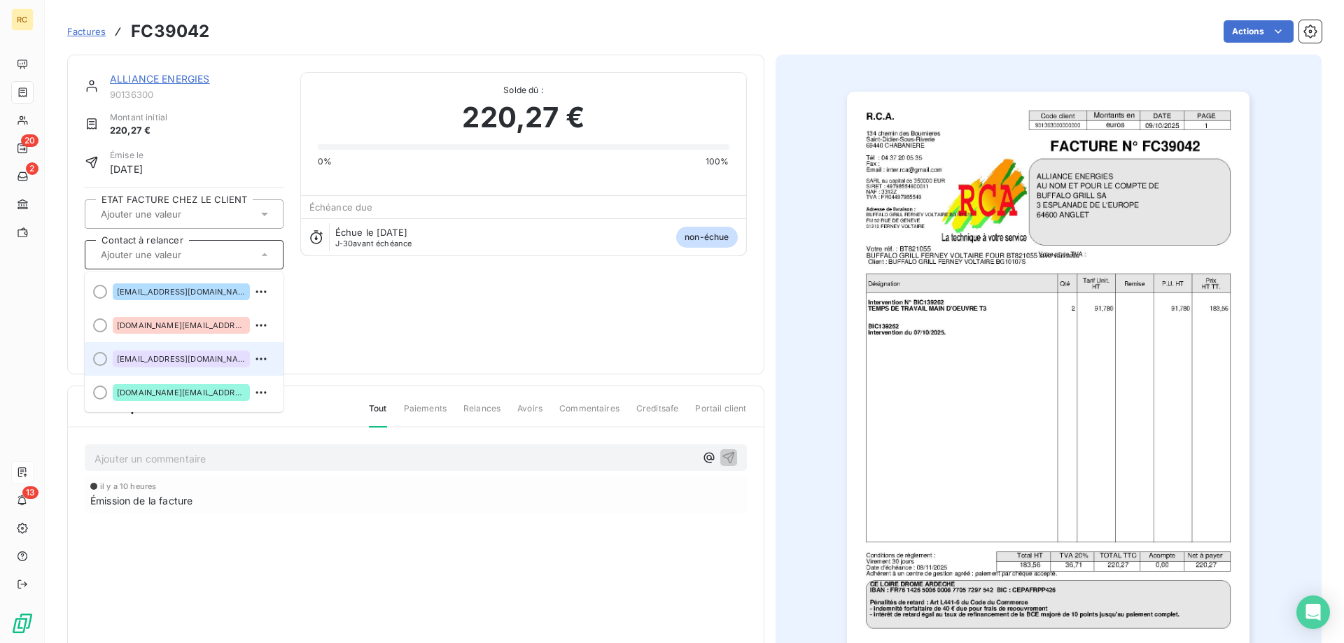
click at [185, 355] on span "[EMAIL_ADDRESS][DOMAIN_NAME]" at bounding box center [181, 359] width 129 height 8
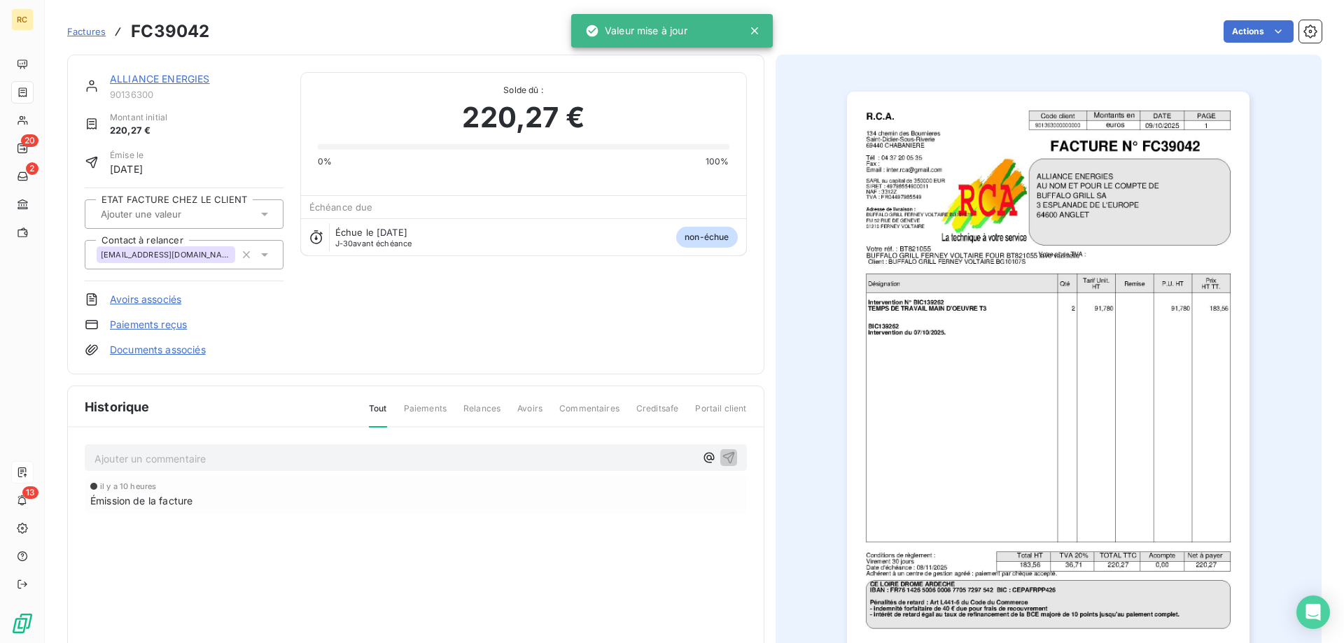
drag, startPoint x: 575, startPoint y: 374, endPoint x: 579, endPoint y: 368, distance: 8.0
click at [575, 373] on div "ALLIANCE ENERGIES 90136300 Montant initial 220,27 € Émise le [DATE] ETAT FACTUR…" at bounding box center [415, 383] width 697 height 656
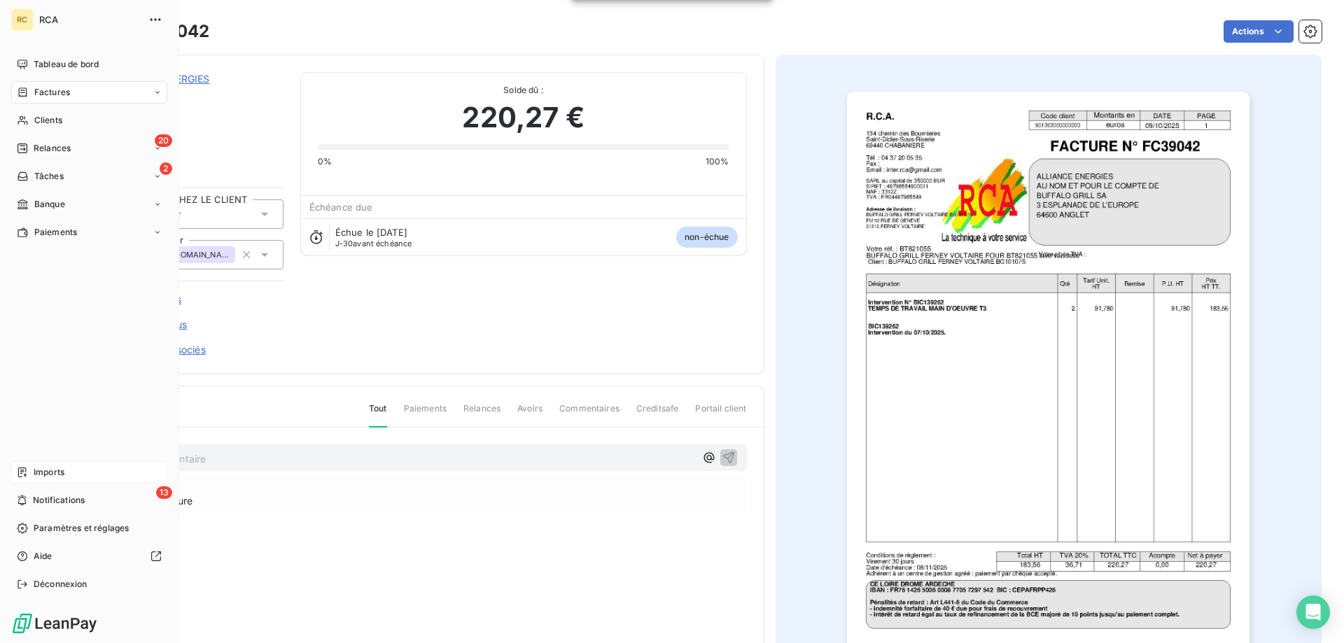
click at [43, 89] on span "Factures" at bounding box center [52, 92] width 36 height 13
click at [44, 150] on span "Avoirs" at bounding box center [46, 148] width 25 height 13
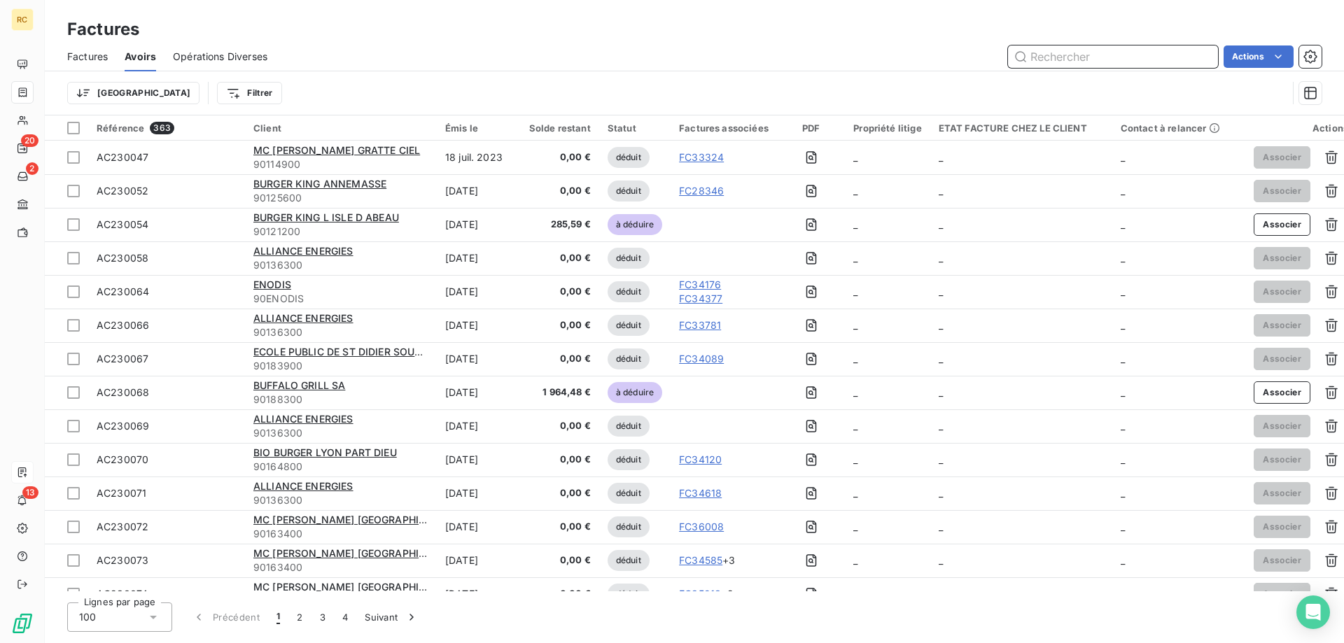
click at [1039, 60] on input "text" at bounding box center [1113, 56] width 210 height 22
paste input "FC39042"
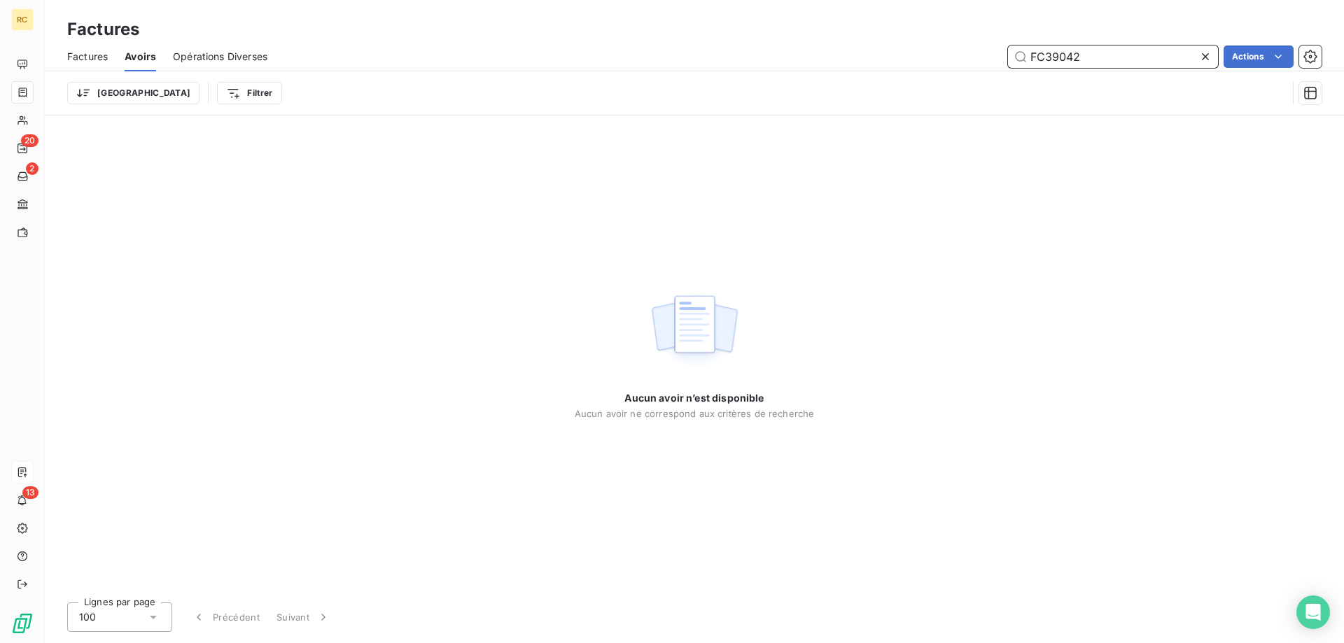
drag, startPoint x: 1095, startPoint y: 59, endPoint x: 892, endPoint y: 48, distance: 203.9
click at [985, 54] on div "FC39042 Actions" at bounding box center [802, 56] width 1037 height 22
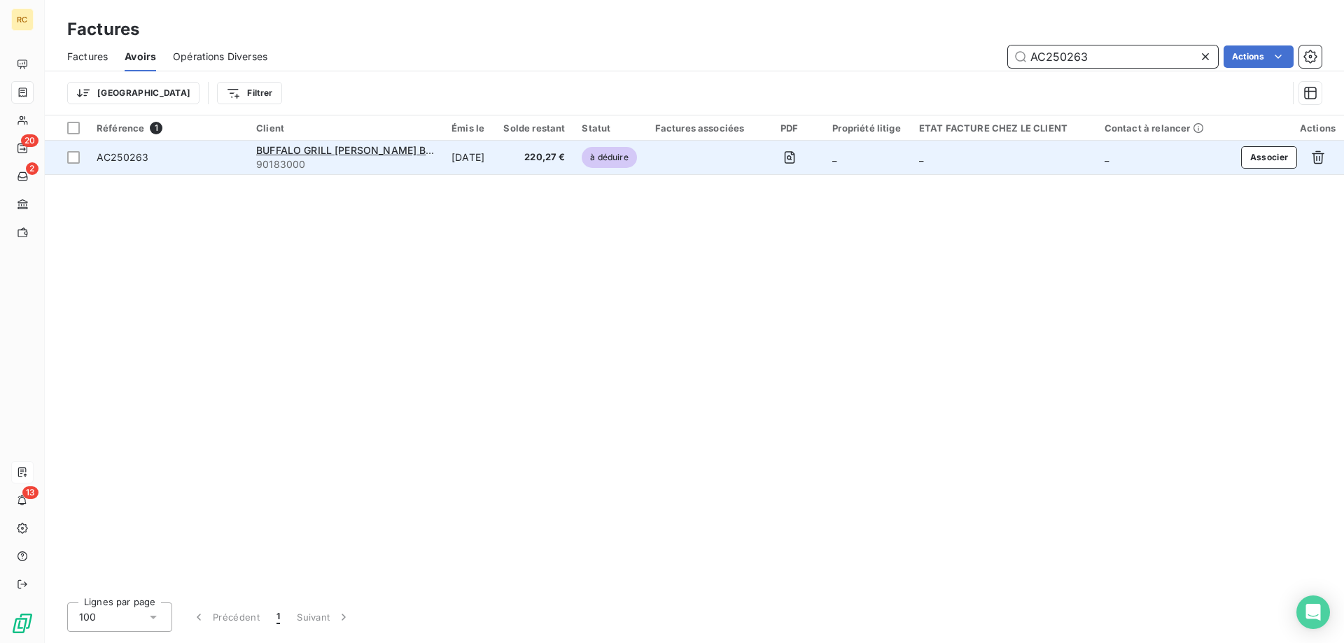
type input "AC250263"
click at [134, 160] on span "AC250263" at bounding box center [123, 157] width 52 height 12
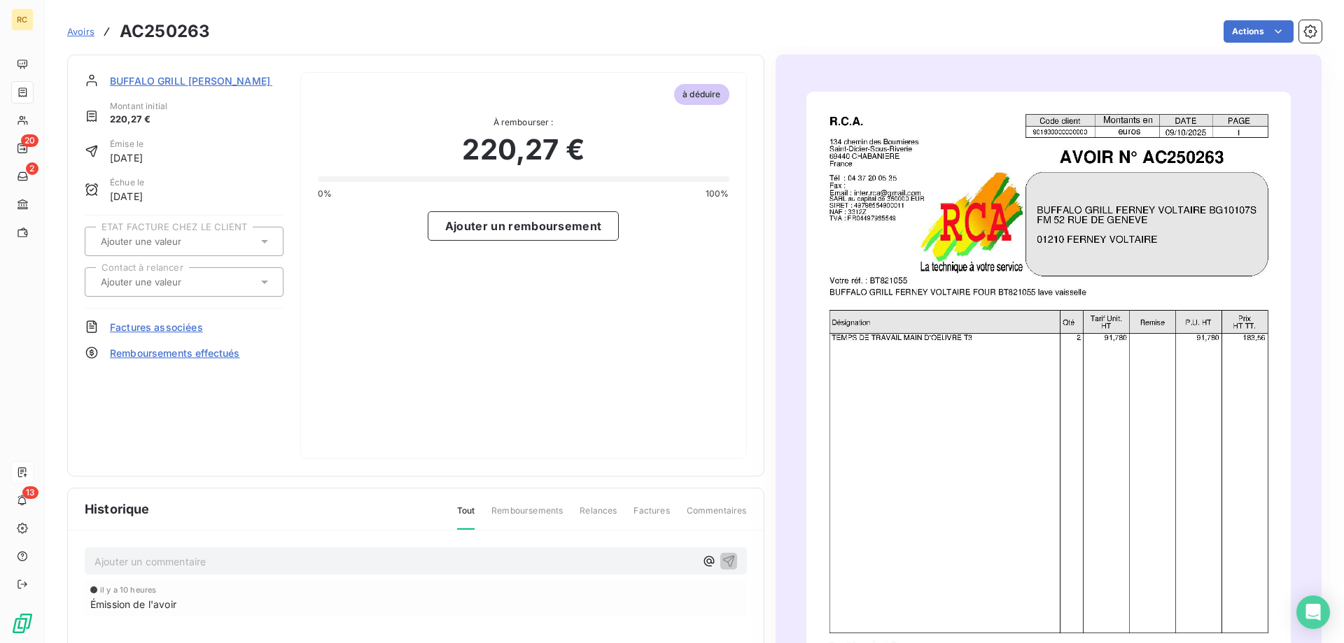
click at [182, 327] on span "Factures associées" at bounding box center [156, 327] width 93 height 15
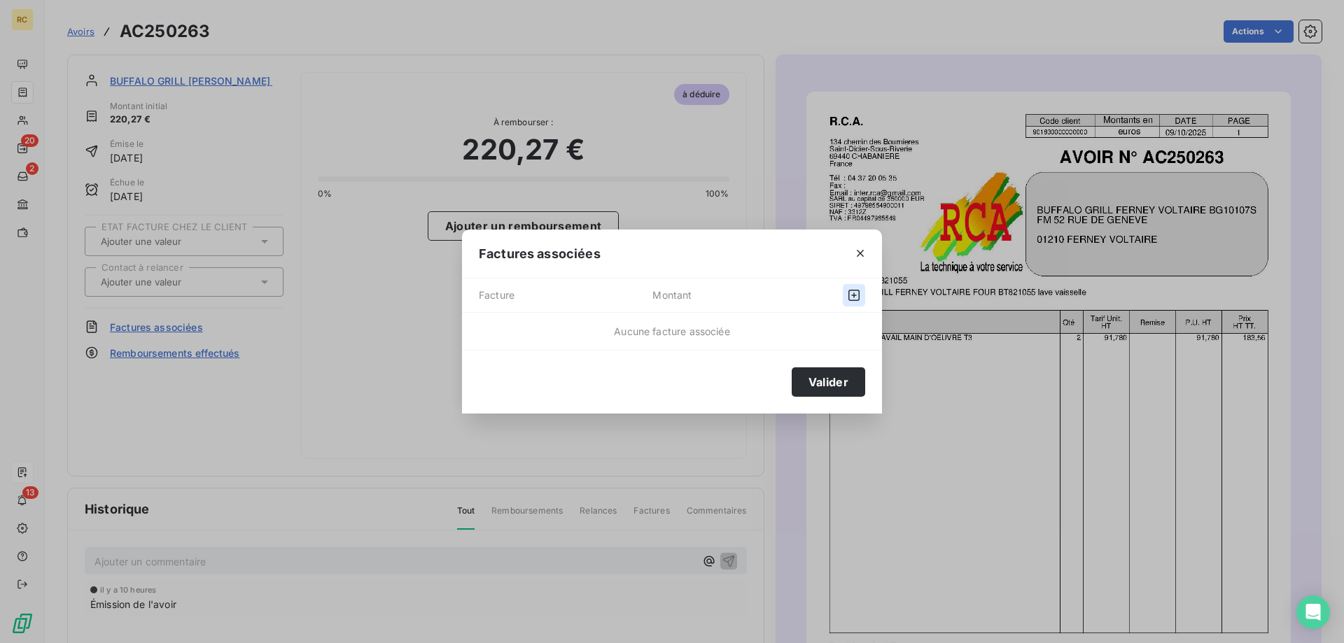
click at [843, 292] on button "button" at bounding box center [854, 295] width 22 height 22
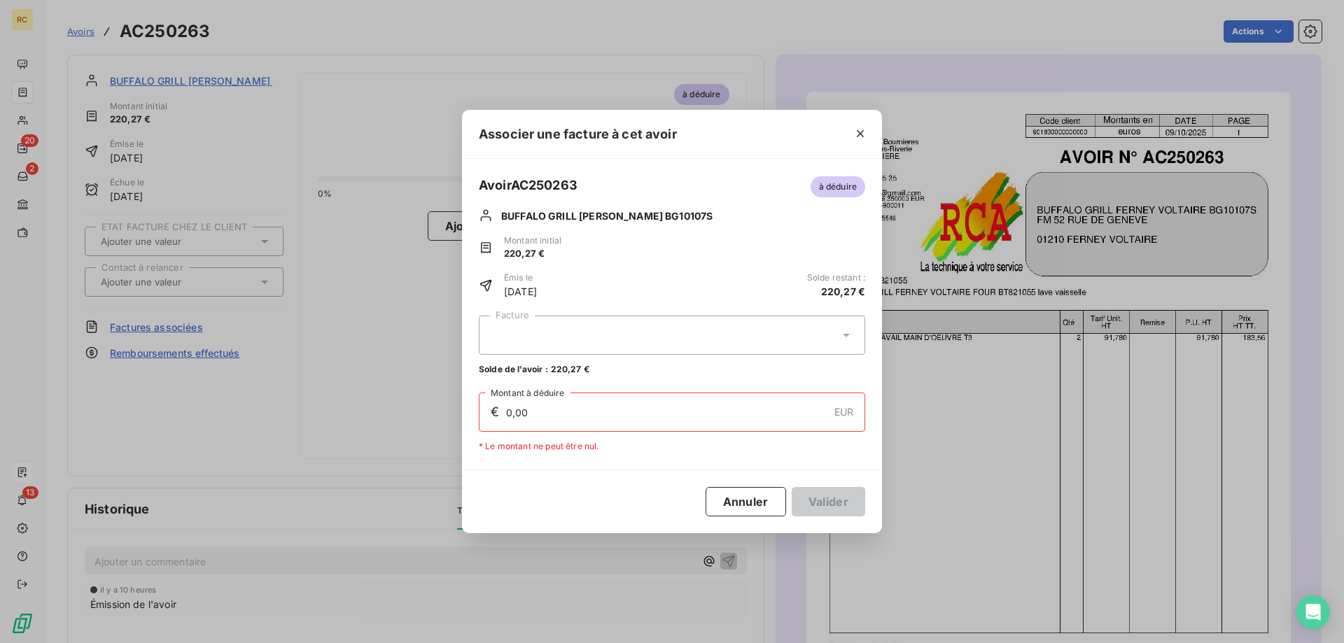
click at [843, 326] on div at bounding box center [672, 335] width 386 height 39
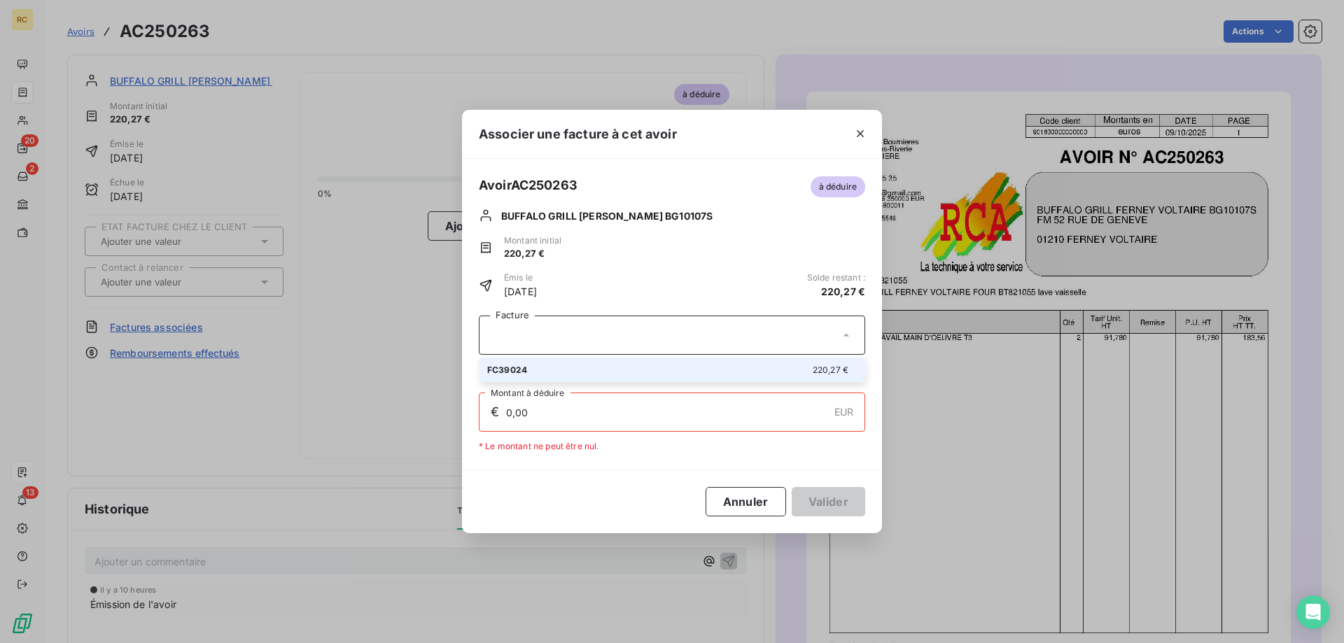
click at [687, 369] on div "FC39024 220,27 €" at bounding box center [672, 369] width 370 height 13
type input "220,27"
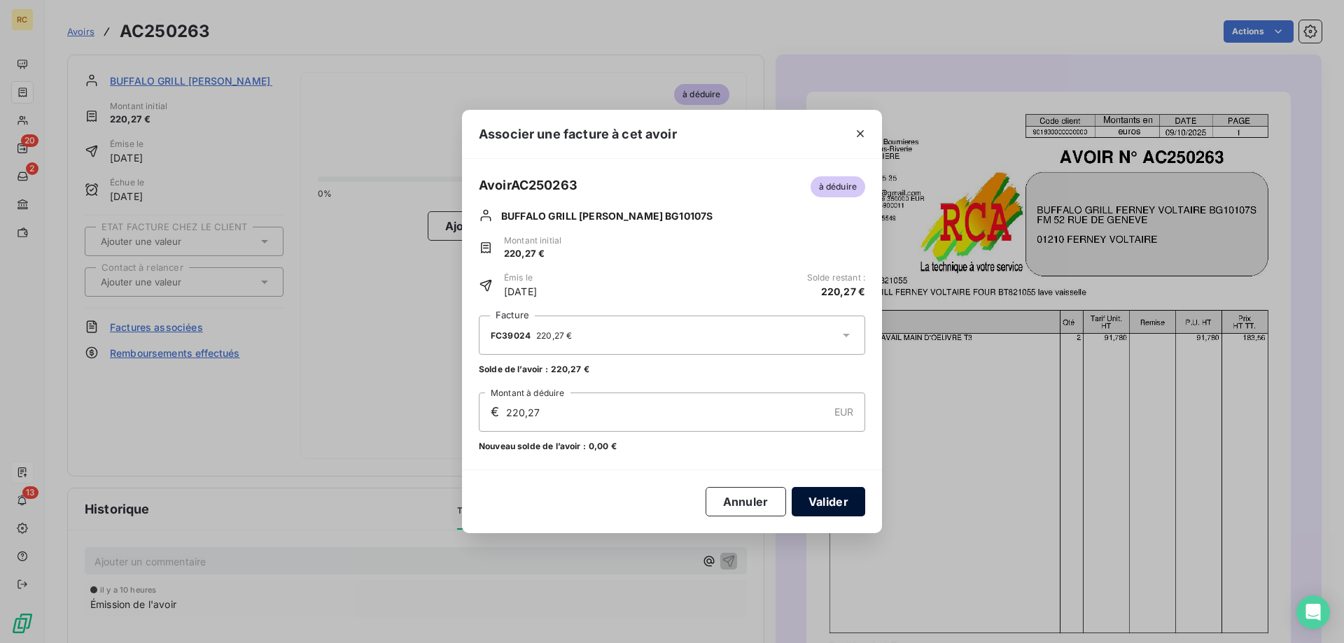
click at [825, 498] on button "Valider" at bounding box center [827, 501] width 73 height 29
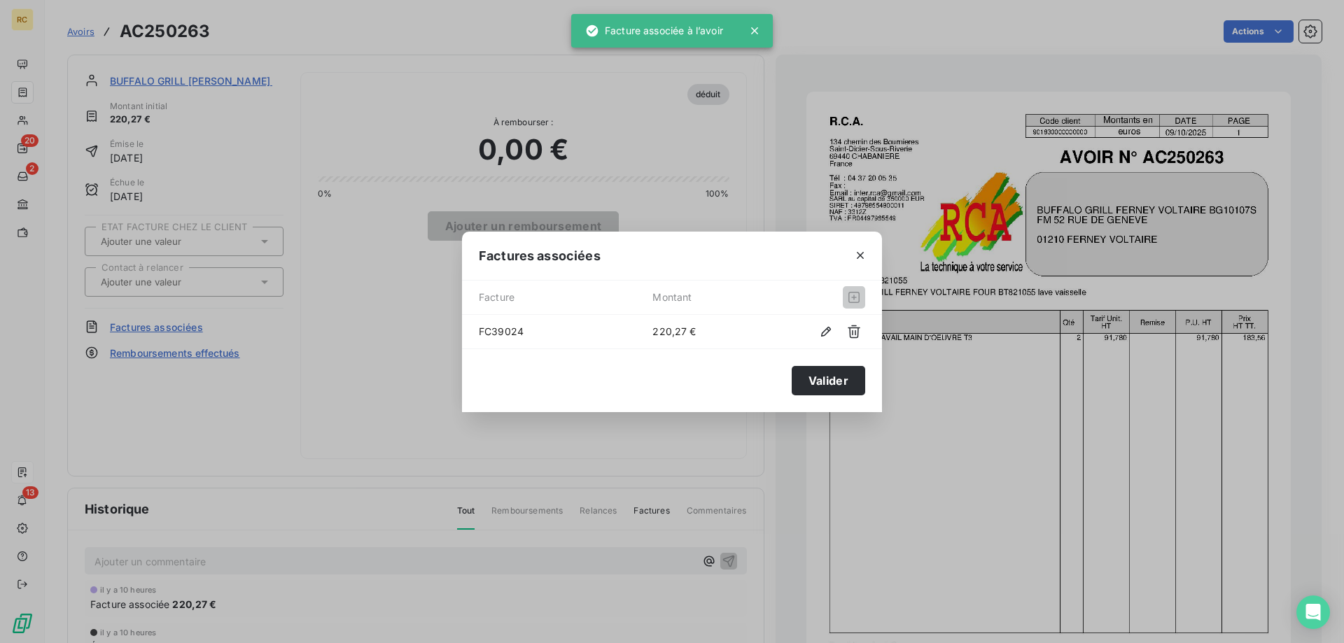
drag, startPoint x: 834, startPoint y: 377, endPoint x: 826, endPoint y: 372, distance: 10.1
click at [833, 377] on button "Valider" at bounding box center [827, 380] width 73 height 29
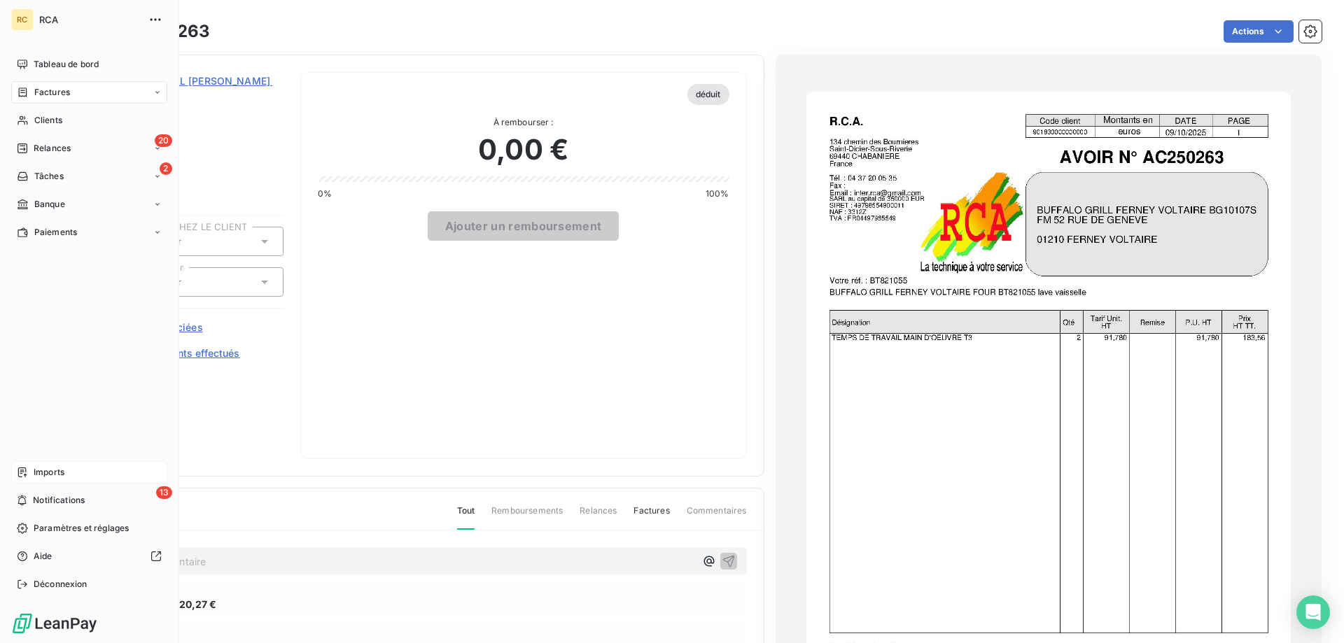
click at [45, 94] on span "Factures" at bounding box center [52, 92] width 36 height 13
click at [48, 123] on span "Factures" at bounding box center [52, 120] width 36 height 13
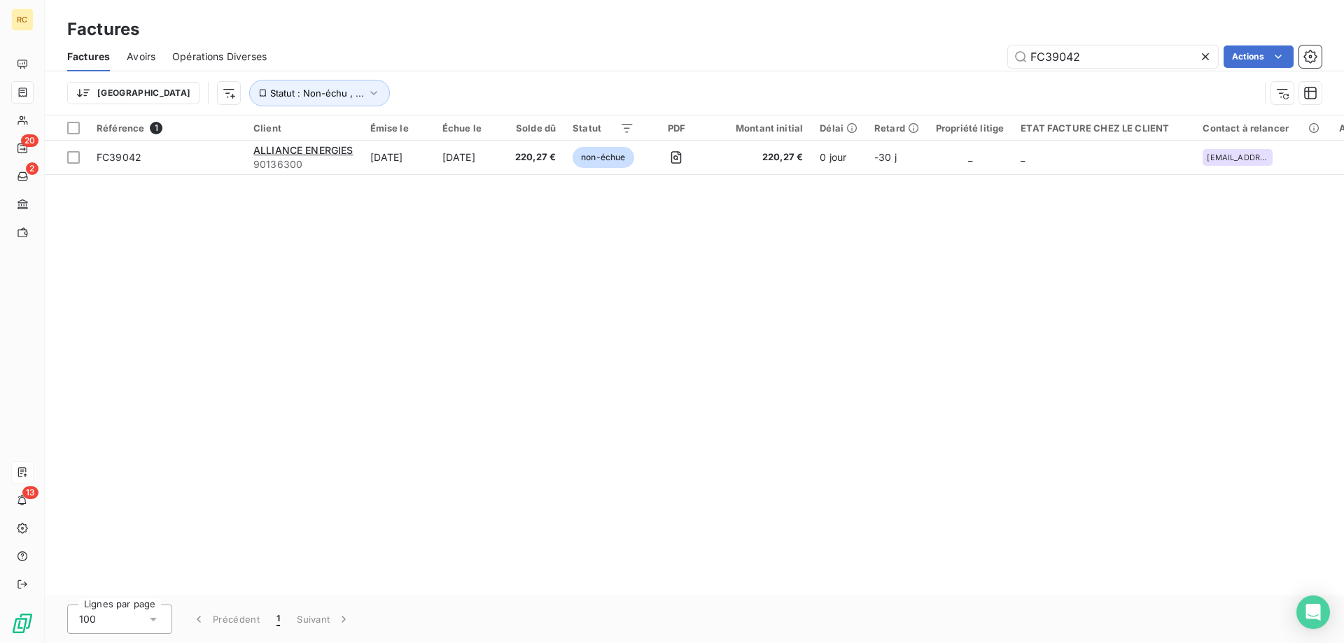
drag, startPoint x: 1092, startPoint y: 52, endPoint x: 964, endPoint y: 45, distance: 127.6
click at [971, 49] on div "FC39042 Actions" at bounding box center [802, 56] width 1038 height 22
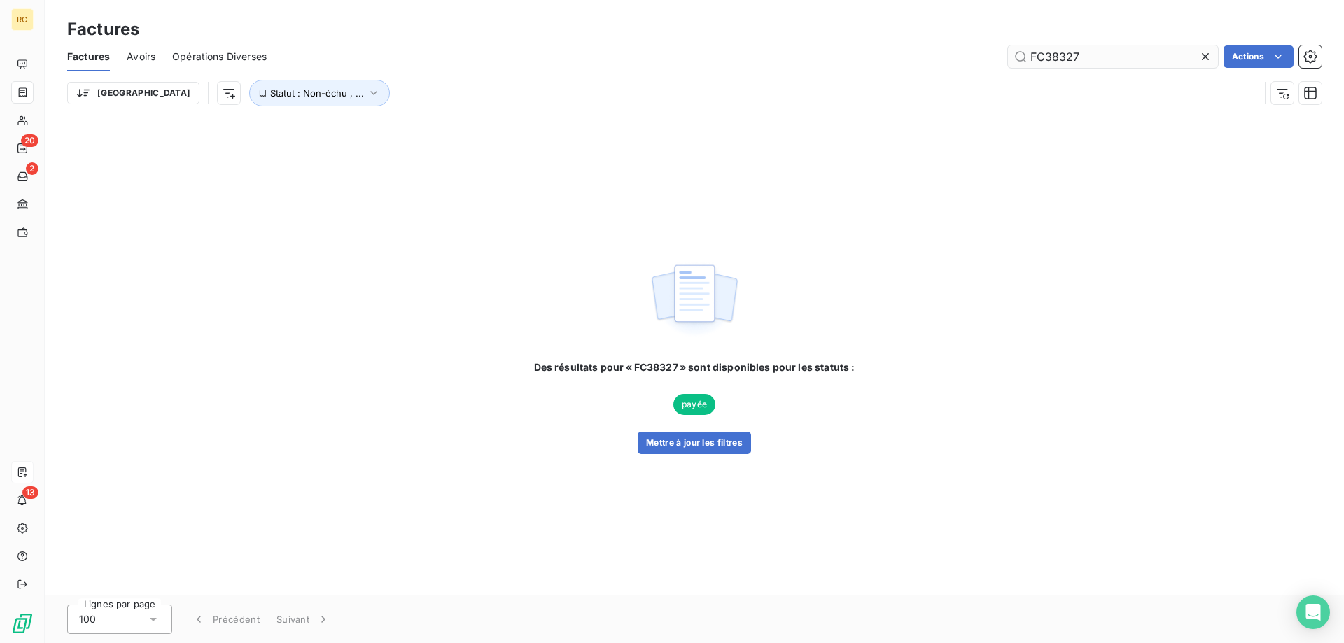
click at [1029, 55] on input "FC38327" at bounding box center [1113, 56] width 210 height 22
type input "FC38327"
